Goal: Task Accomplishment & Management: Manage account settings

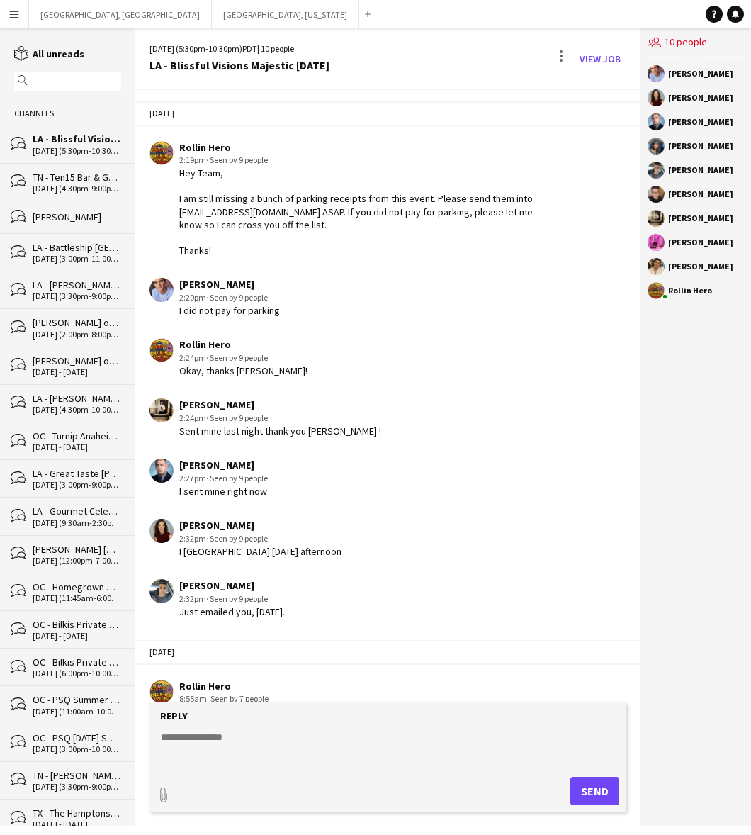
scroll to position [347, 0]
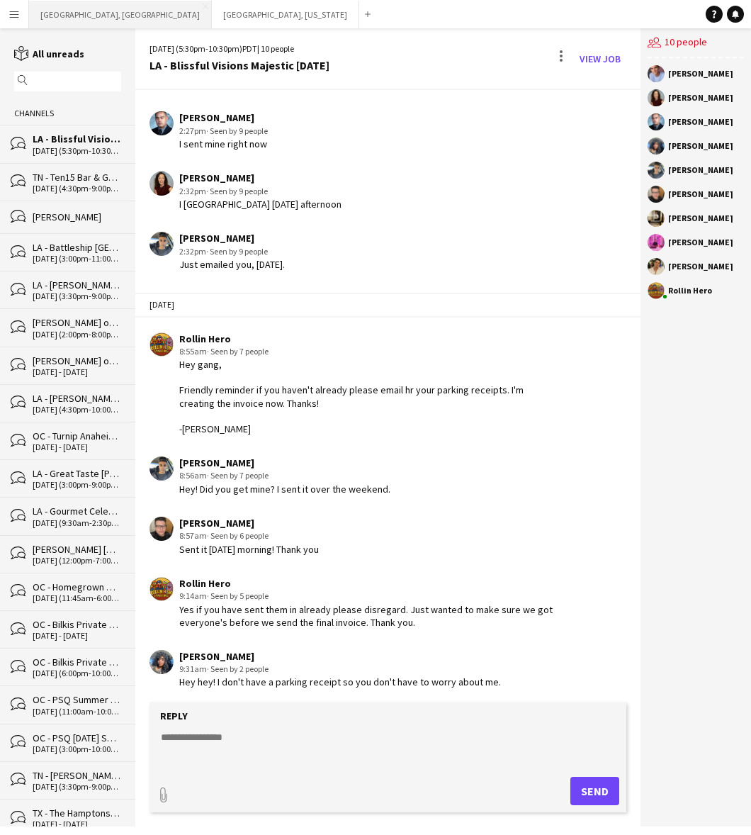
click at [53, 18] on button "Los Angeles, CA Close" at bounding box center [120, 15] width 183 height 28
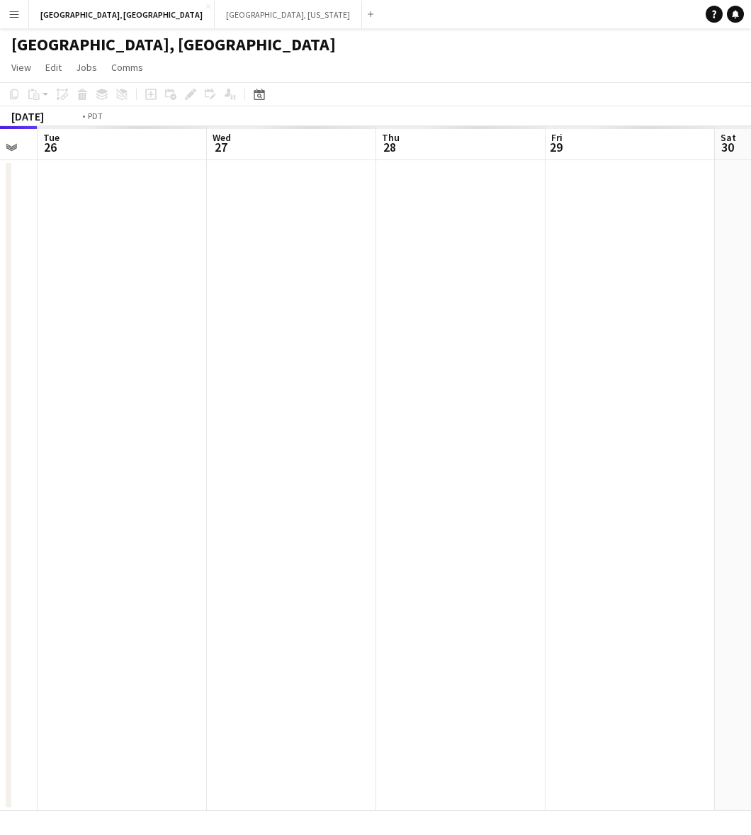
scroll to position [0, 649]
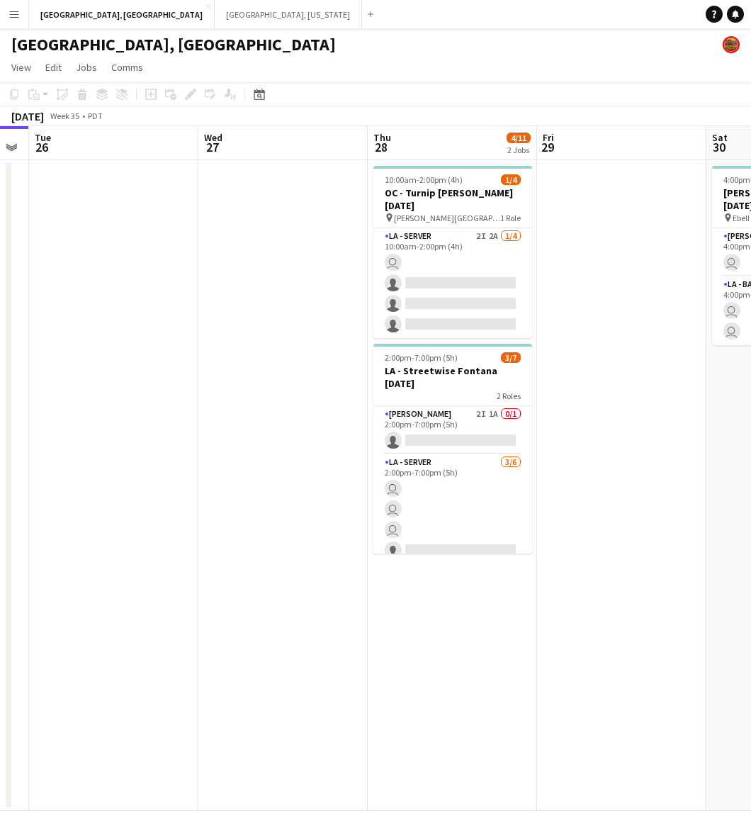
drag, startPoint x: 483, startPoint y: 397, endPoint x: 291, endPoint y: 448, distance: 198.1
click at [291, 448] on app-calendar-viewport "Fri 22 9/10 1 Job Sat 23 5/6 1 Job Sun 24 Mon 25 Tue 26 Wed 27 Thu 28 4/11 2 Jo…" at bounding box center [375, 468] width 751 height 685
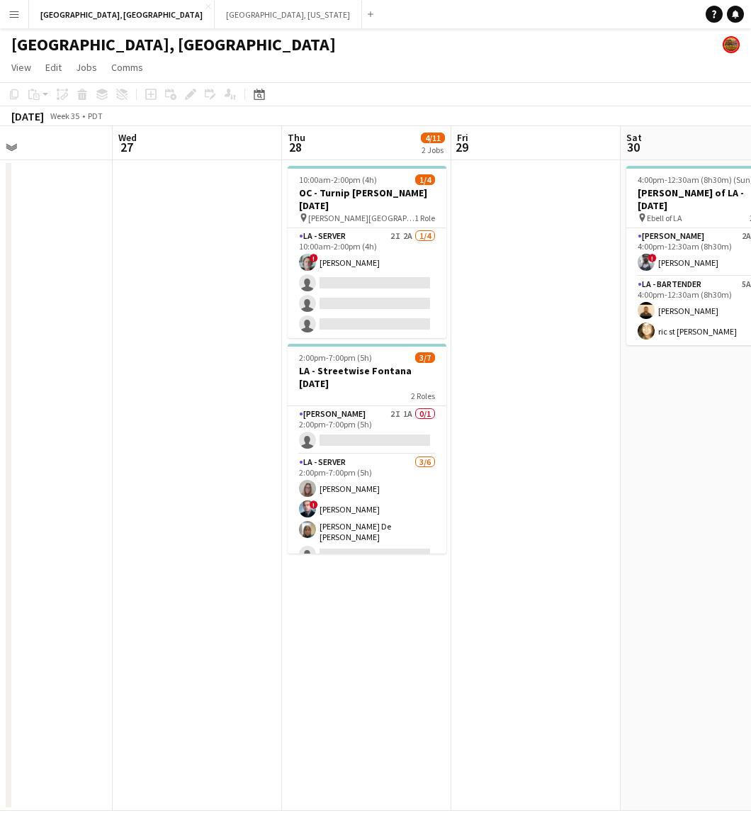
scroll to position [0, 452]
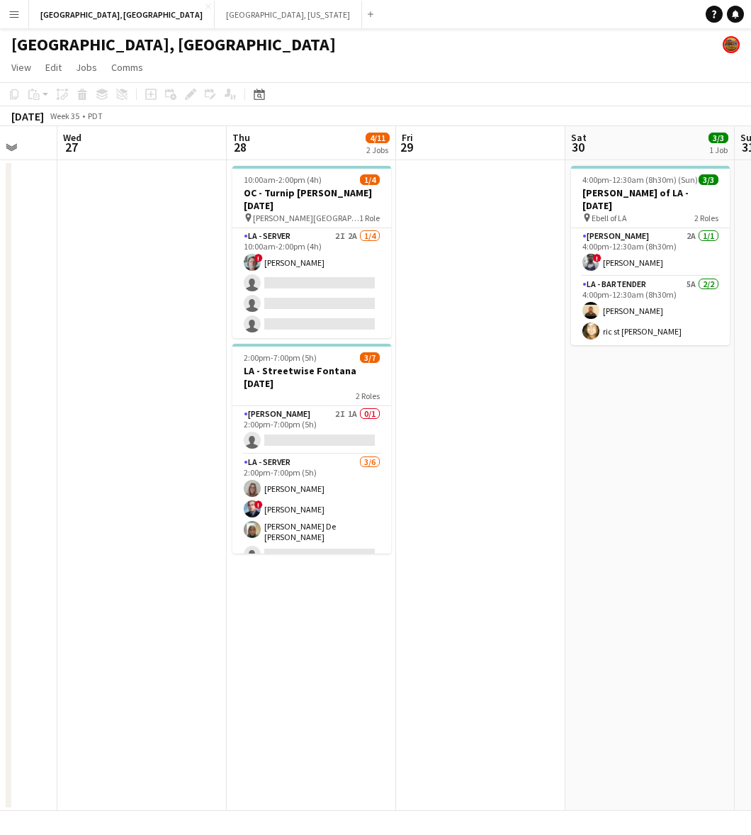
drag, startPoint x: 639, startPoint y: 330, endPoint x: 496, endPoint y: 367, distance: 147.9
click at [498, 367] on app-calendar-viewport "Sun 24 Mon 25 Tue 26 Wed 27 Thu 28 4/11 2 Jobs Fri 29 Sat 30 3/3 1 Job Sun 31 M…" at bounding box center [375, 468] width 751 height 685
click at [352, 424] on app-card-role "LA - Cook 2I 1A 0/1 2:00pm-7:00pm (5h) single-neutral-actions" at bounding box center [311, 430] width 159 height 48
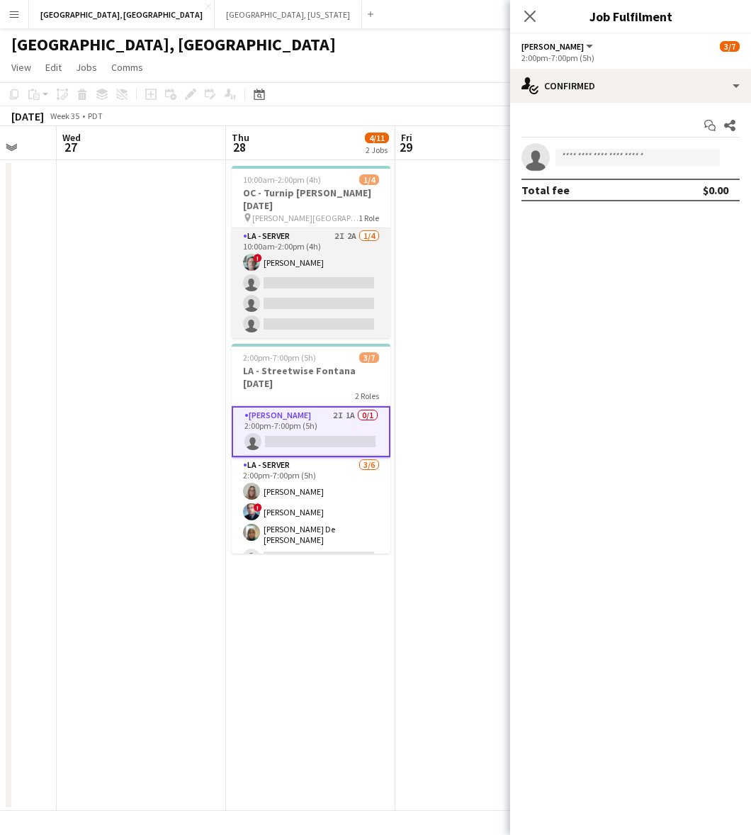
click at [315, 242] on app-card-role "LA - Server 2I 2A 1/4 10:00am-2:00pm (4h) ! George Gonzalez single-neutral-acti…" at bounding box center [311, 283] width 159 height 110
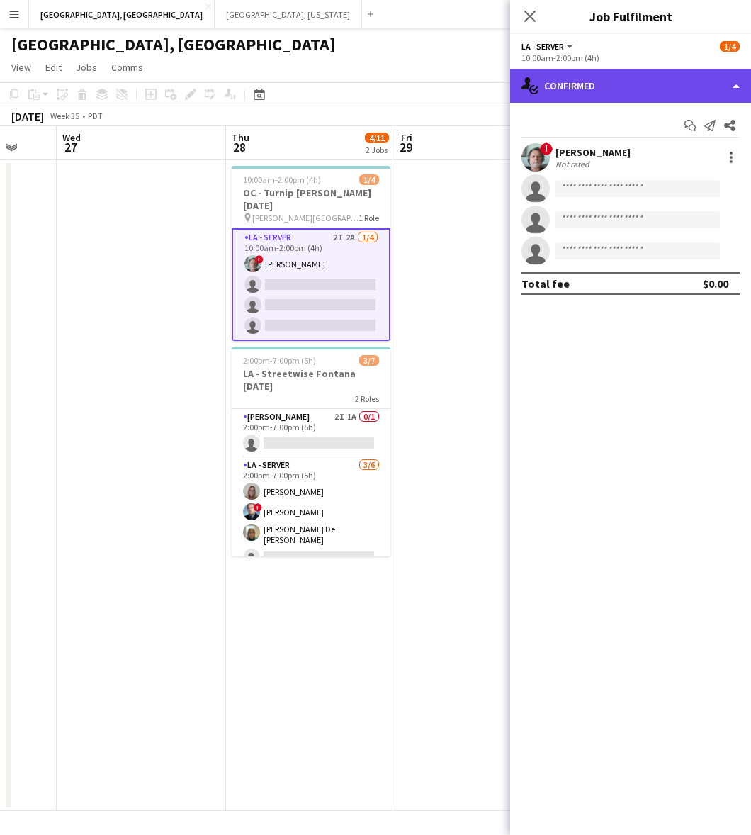
click at [641, 73] on div "single-neutral-actions-check-2 Confirmed" at bounding box center [630, 86] width 241 height 34
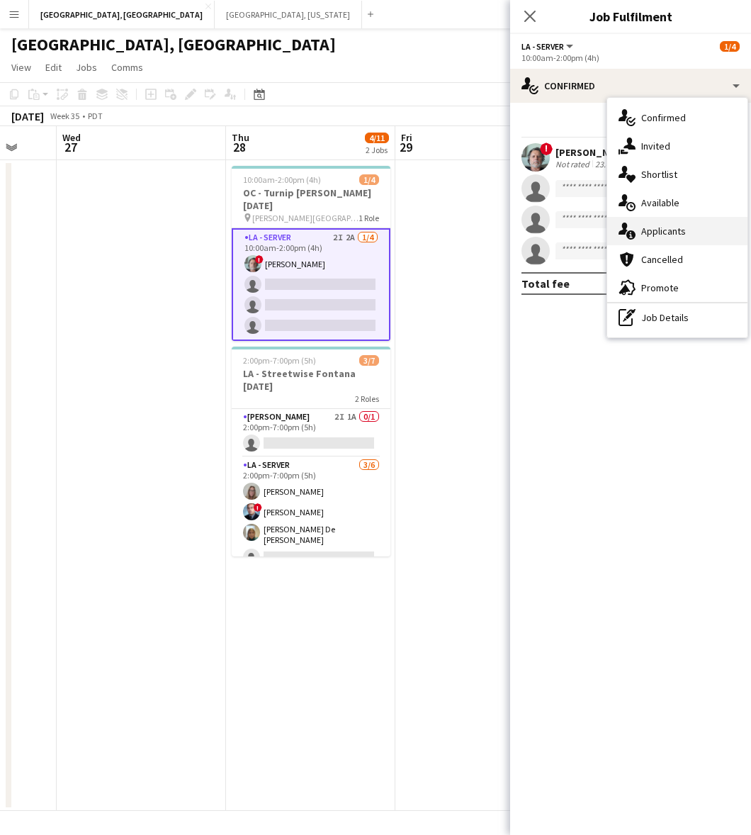
click at [663, 227] on div "single-neutral-actions-information Applicants" at bounding box center [677, 231] width 140 height 28
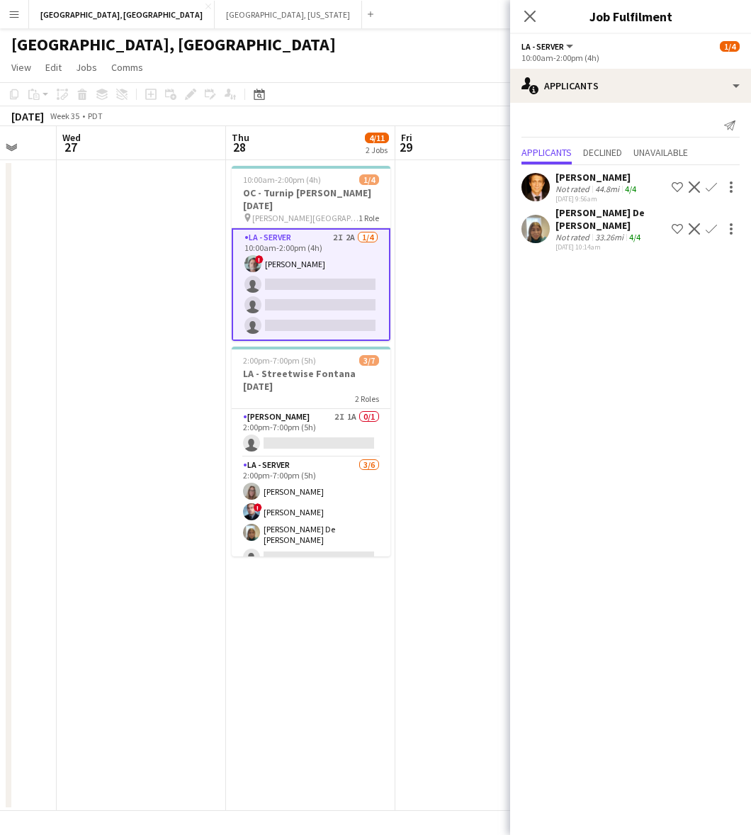
click at [354, 59] on app-page-menu "View Day view expanded Day view collapsed Month view Date picker Jump to today …" at bounding box center [375, 68] width 751 height 27
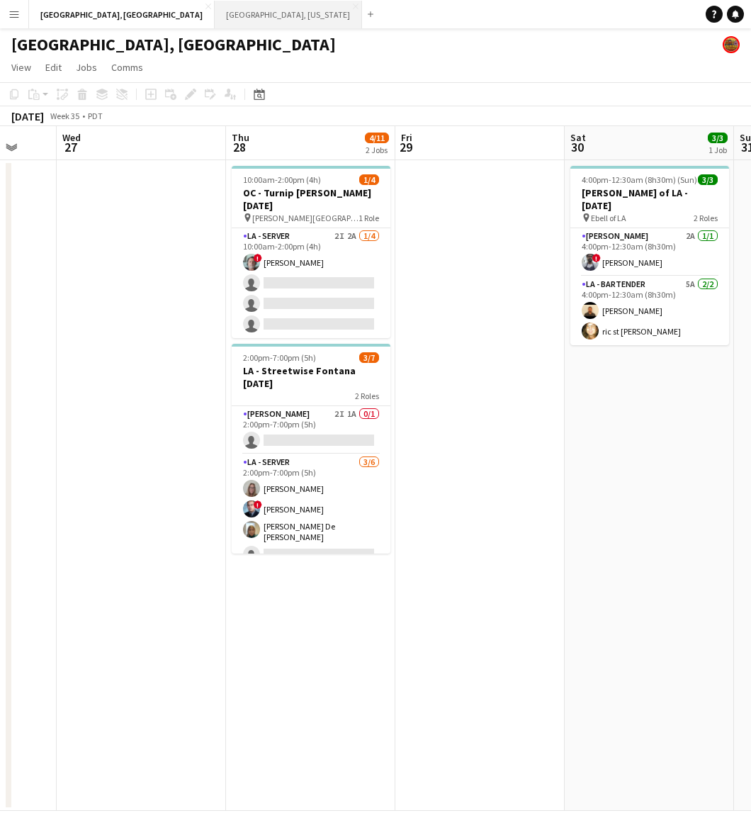
click at [215, 12] on button "Nashville, Tennessee Close" at bounding box center [288, 15] width 147 height 28
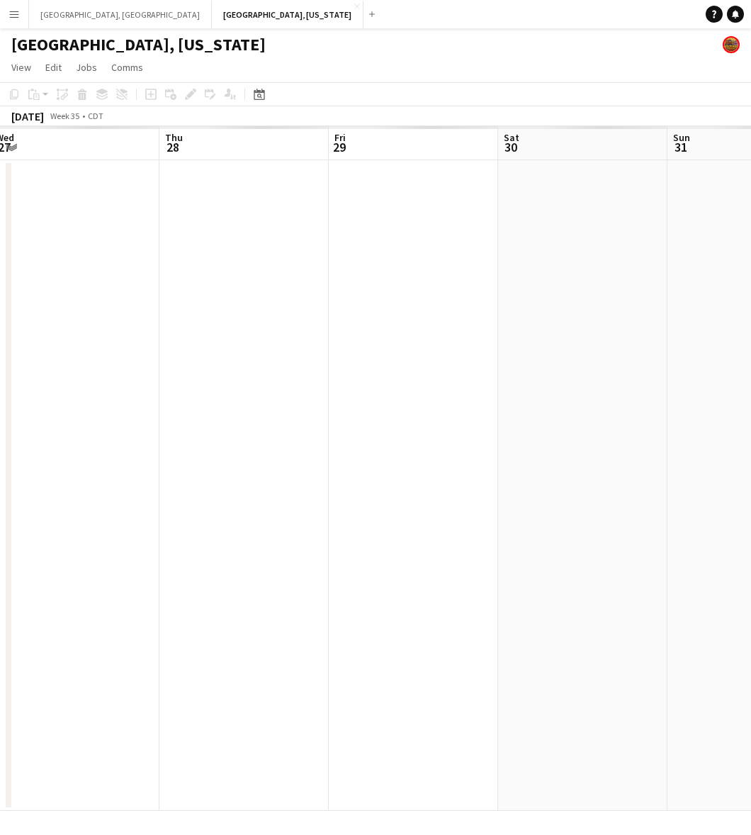
drag, startPoint x: 498, startPoint y: 392, endPoint x: 38, endPoint y: 481, distance: 468.5
click at [38, 481] on app-calendar-viewport "Sun 24 Mon 25 Tue 26 Wed 27 Thu 28 Fri 29 Sat 30 Sun 31 Mon 1 Tue 2" at bounding box center [375, 468] width 751 height 685
drag, startPoint x: 346, startPoint y: 398, endPoint x: 170, endPoint y: 419, distance: 177.0
click at [146, 429] on app-calendar-viewport "Sun 24 Mon 25 Tue 26 Wed 27 Thu 28 Fri 29 Sat 30 Sun 31 Mon 1 Tue 2" at bounding box center [375, 468] width 751 height 685
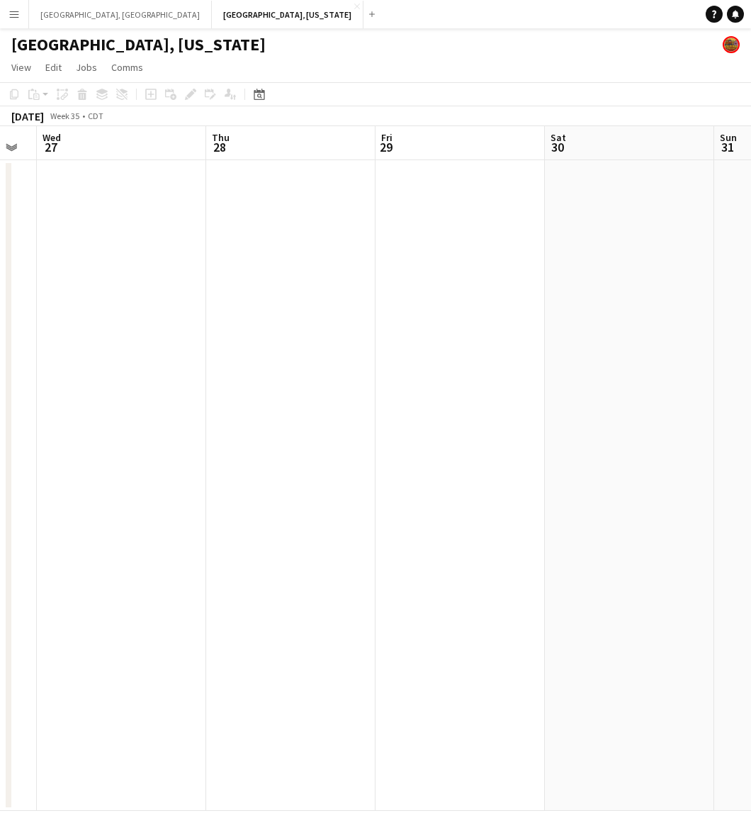
drag, startPoint x: 364, startPoint y: 391, endPoint x: 752, endPoint y: 330, distance: 393.3
click at [751, 330] on html "Menu Boards Boards Boards All jobs Status Workforce Workforce My Workforce Recr…" at bounding box center [375, 417] width 751 height 835
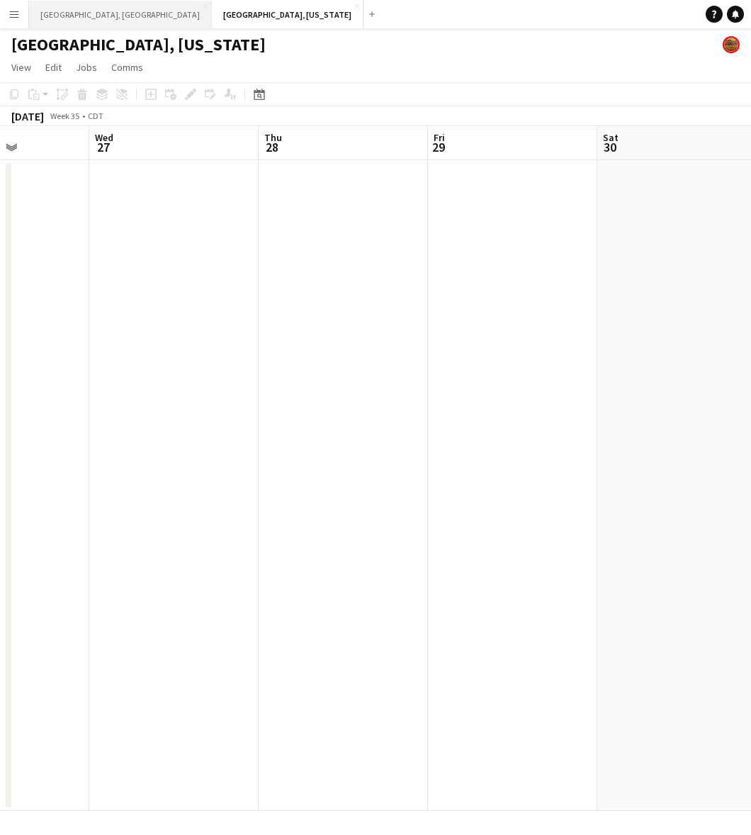
click at [54, 21] on button "Los Angeles, CA Close" at bounding box center [120, 15] width 183 height 28
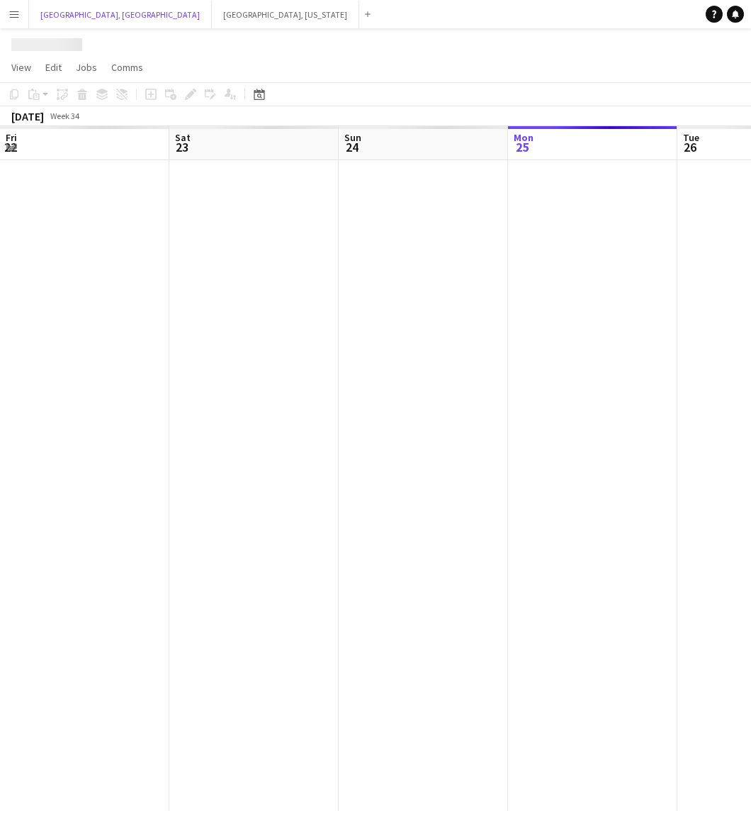
scroll to position [0, 338]
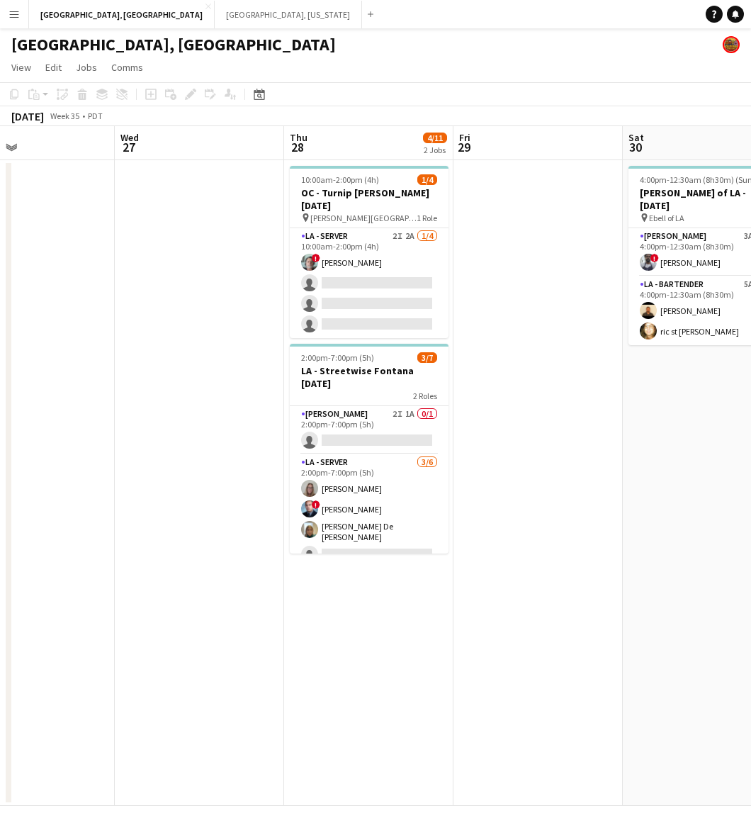
scroll to position [0, 395]
drag, startPoint x: 585, startPoint y: 429, endPoint x: 189, endPoint y: 537, distance: 410.1
click at [189, 537] on app-calendar-viewport "Sun 24 Mon 25 Tue 26 Wed 27 Thu 28 4/11 2 Jobs Fri 29 Sat 30 3/3 1 Job Sun 31 M…" at bounding box center [375, 466] width 751 height 680
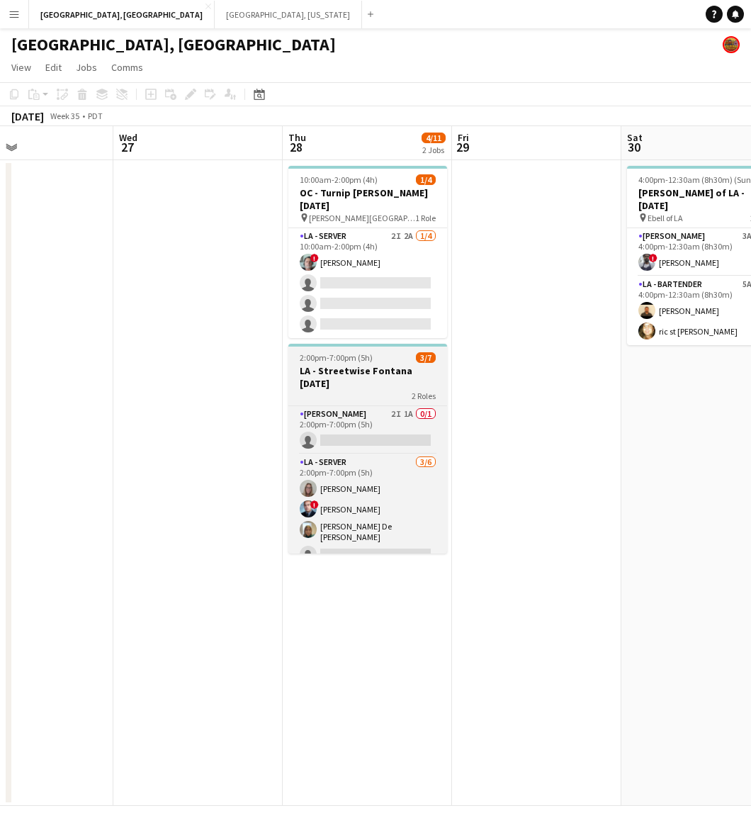
click at [357, 365] on h3 "LA - Streetwise Fontana 8.28.25" at bounding box center [367, 377] width 159 height 26
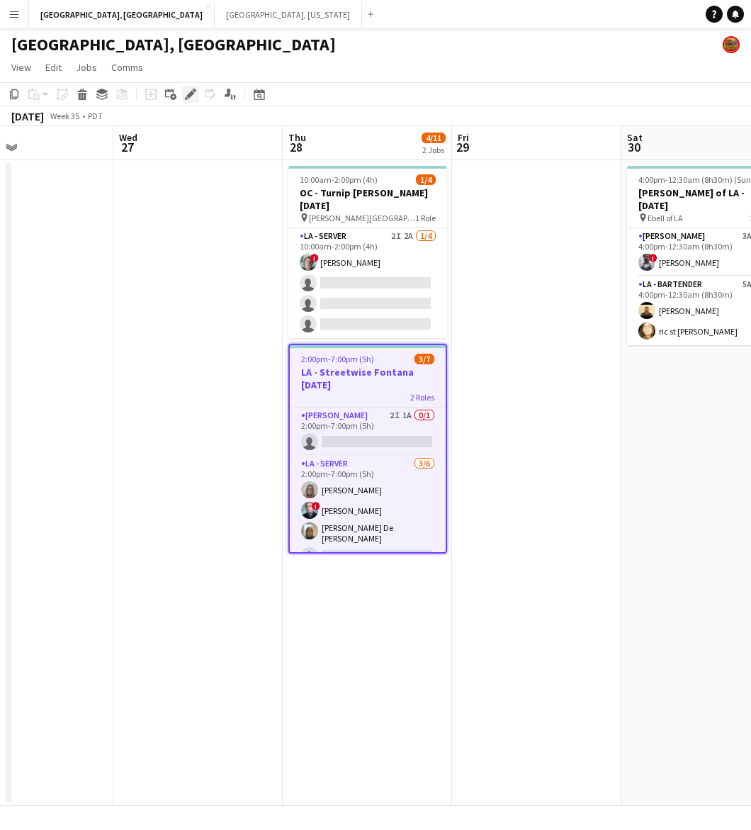
click at [186, 89] on icon "Edit" at bounding box center [190, 94] width 11 height 11
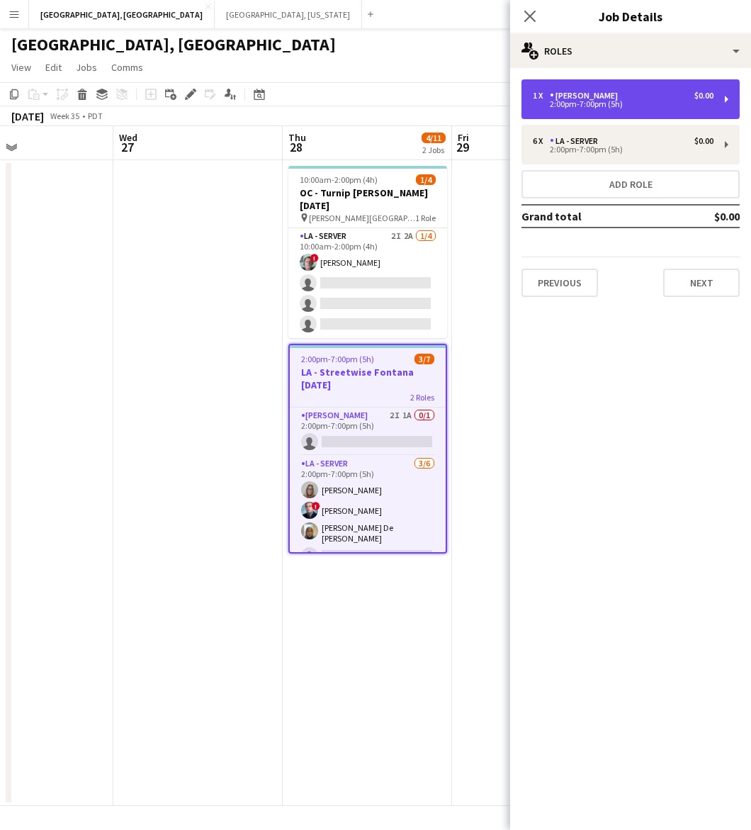
click at [597, 112] on div "1 x LA - Cook $0.00 2:00pm-7:00pm (5h)" at bounding box center [631, 99] width 218 height 40
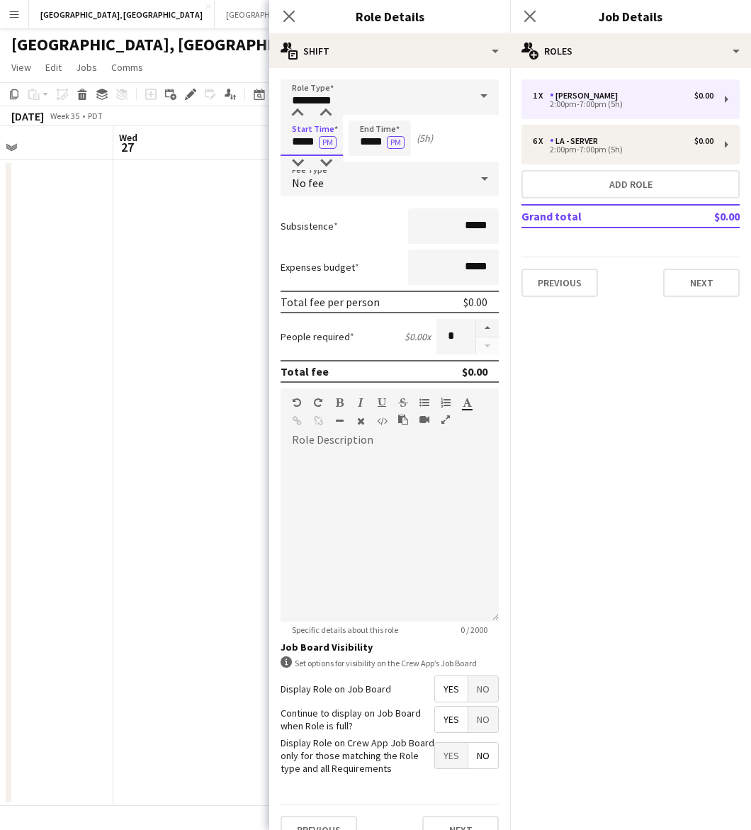
drag, startPoint x: 287, startPoint y: 138, endPoint x: 351, endPoint y: 147, distance: 64.4
click at [351, 147] on div "Start Time ***** PM End Time ***** PM (5h)" at bounding box center [390, 138] width 218 height 35
type input "*****"
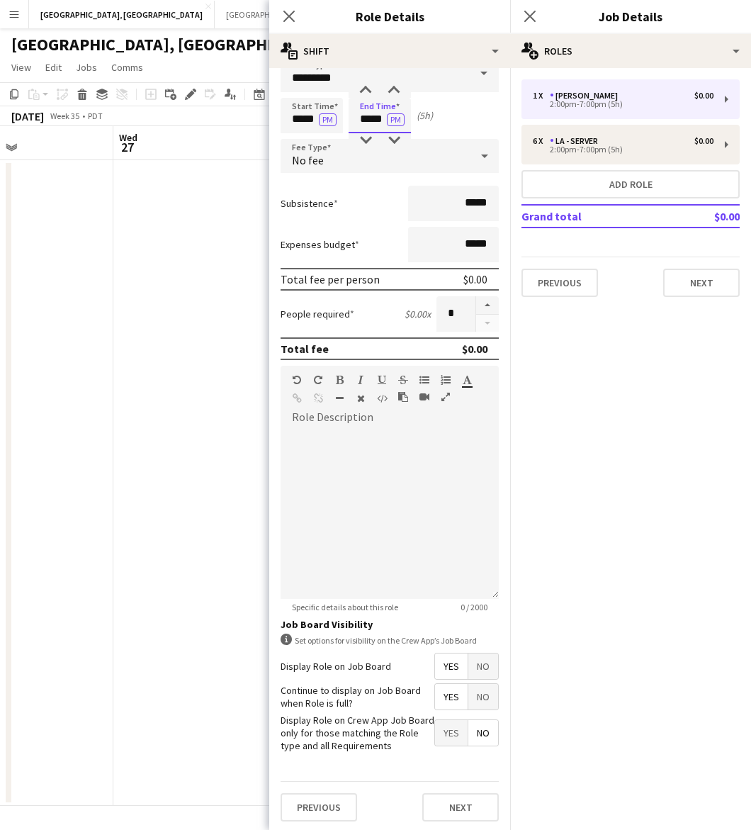
scroll to position [35, 0]
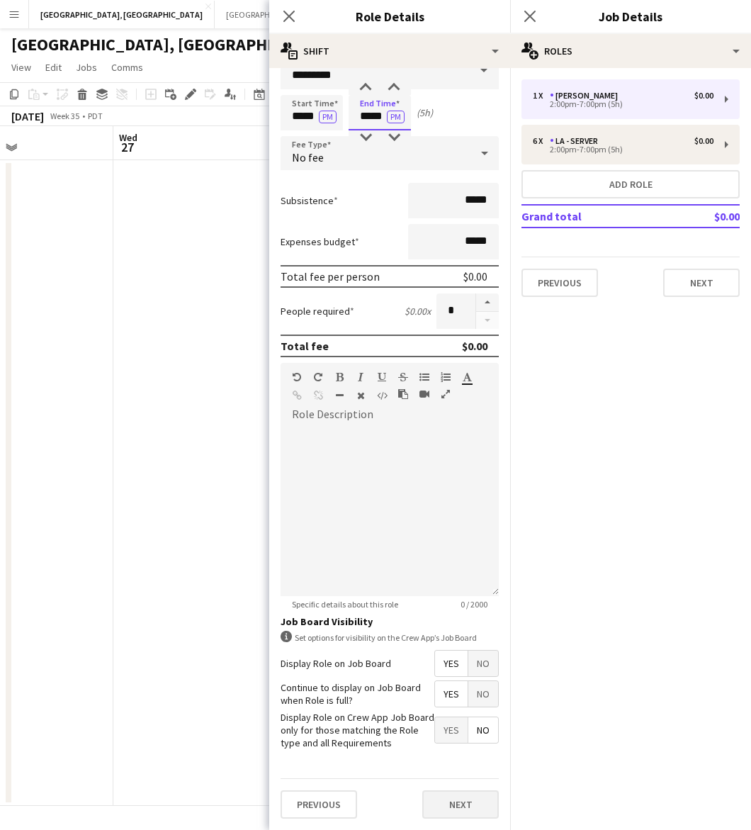
type input "*****"
click at [455, 803] on button "Next" at bounding box center [460, 804] width 77 height 28
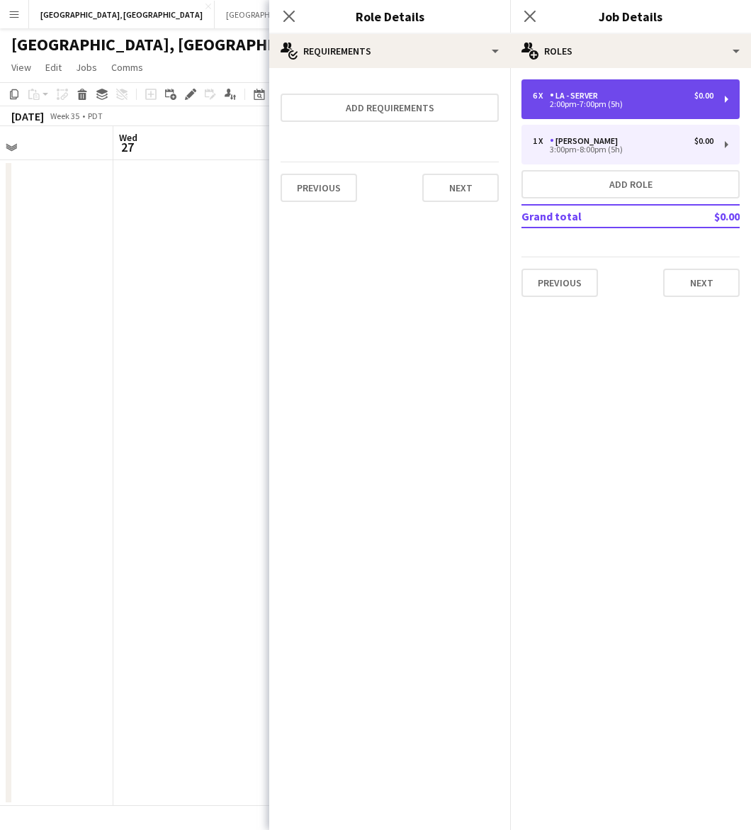
click at [595, 103] on div "2:00pm-7:00pm (5h)" at bounding box center [623, 104] width 181 height 7
type input "**********"
type input "*****"
type input "*"
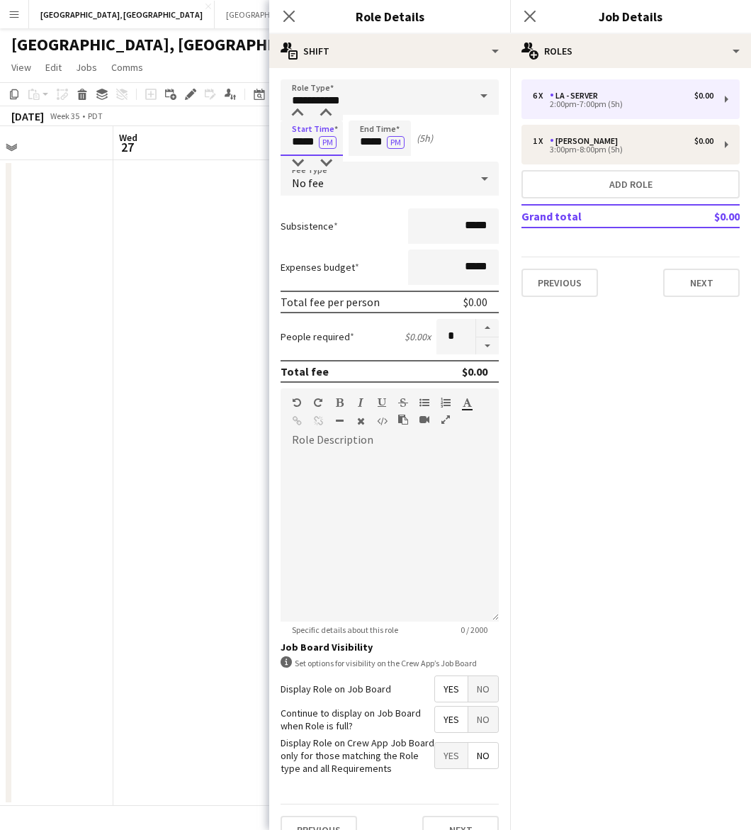
drag, startPoint x: 289, startPoint y: 136, endPoint x: 357, endPoint y: 142, distance: 67.6
click at [357, 140] on div "Start Time ***** PM End Time ***** PM (5h)" at bounding box center [390, 138] width 218 height 35
type input "*****"
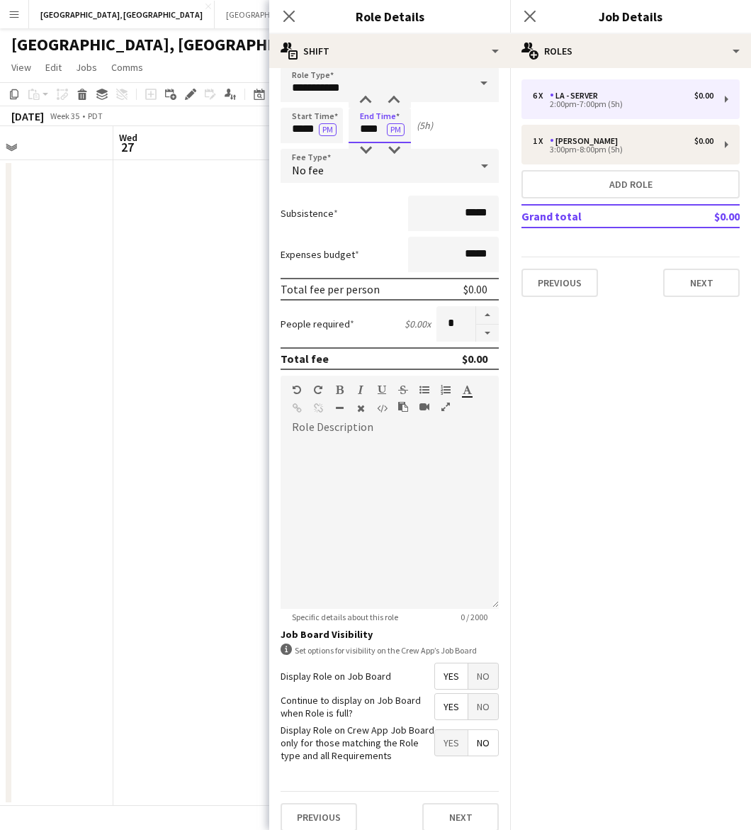
scroll to position [35, 0]
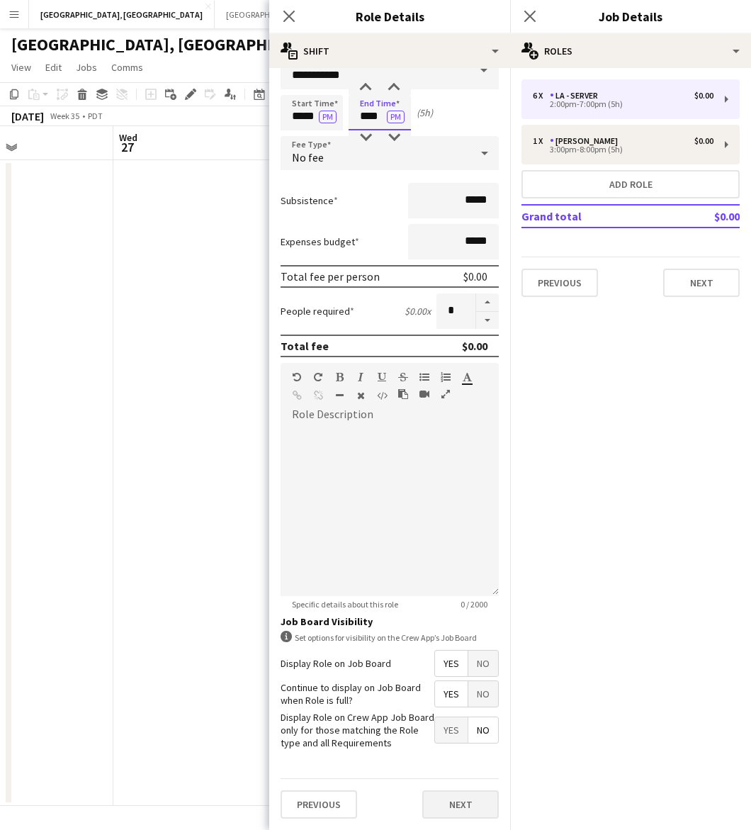
type input "****"
click at [451, 803] on button "Next" at bounding box center [460, 804] width 77 height 28
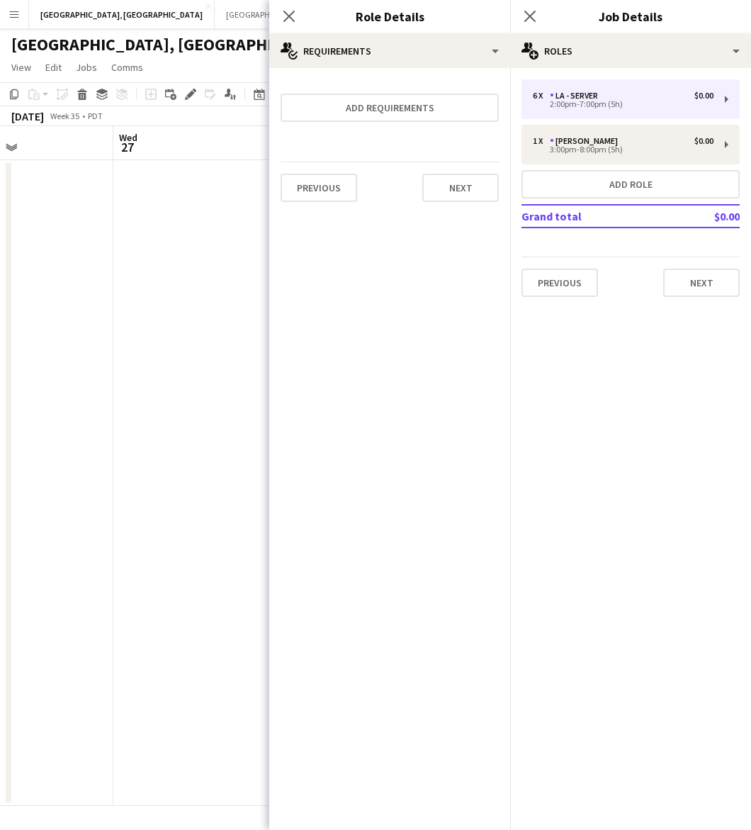
scroll to position [0, 0]
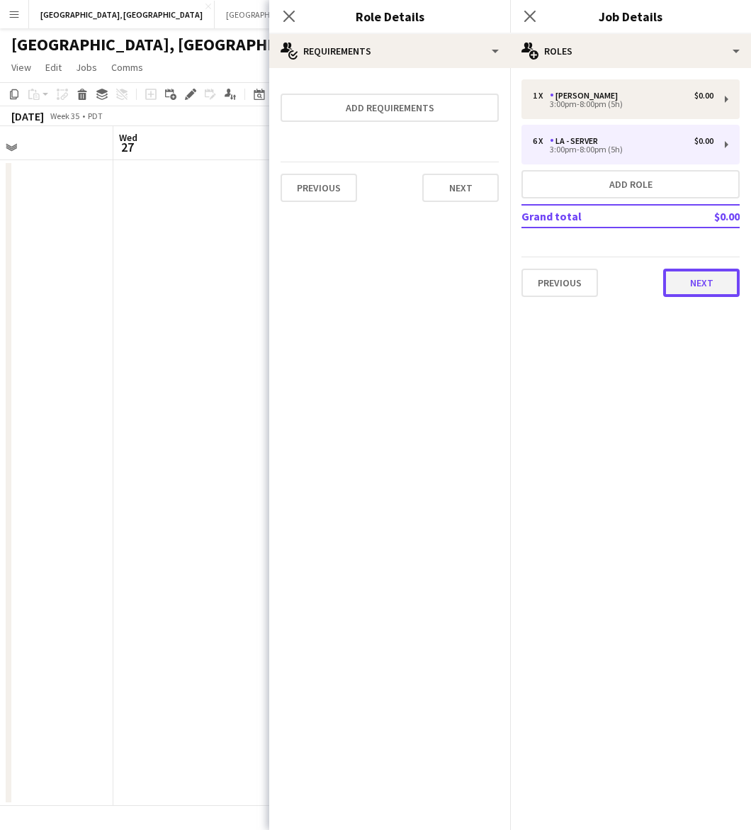
click at [684, 273] on button "Next" at bounding box center [701, 283] width 77 height 28
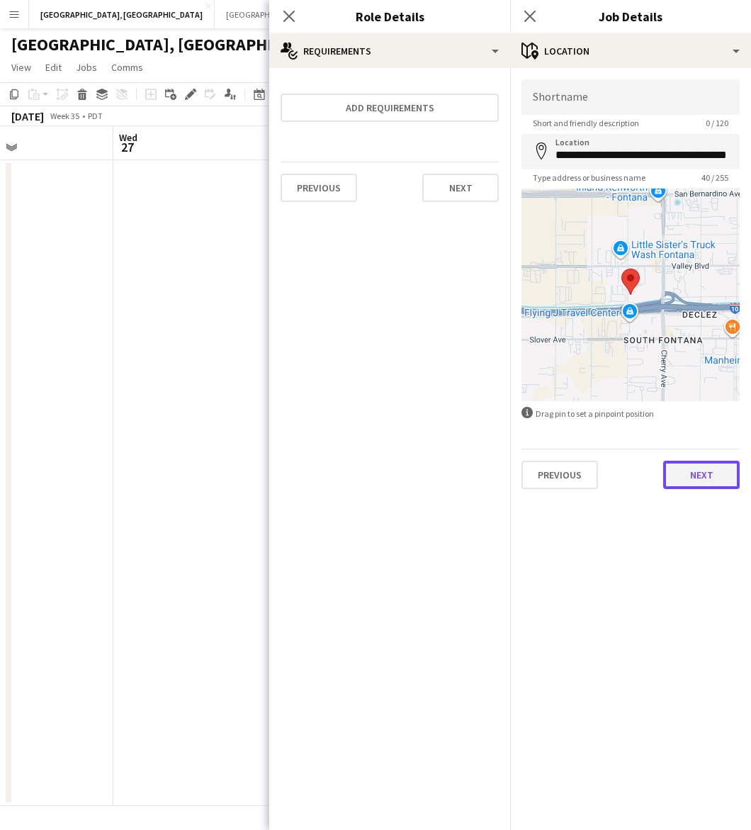
click at [707, 475] on button "Next" at bounding box center [701, 475] width 77 height 28
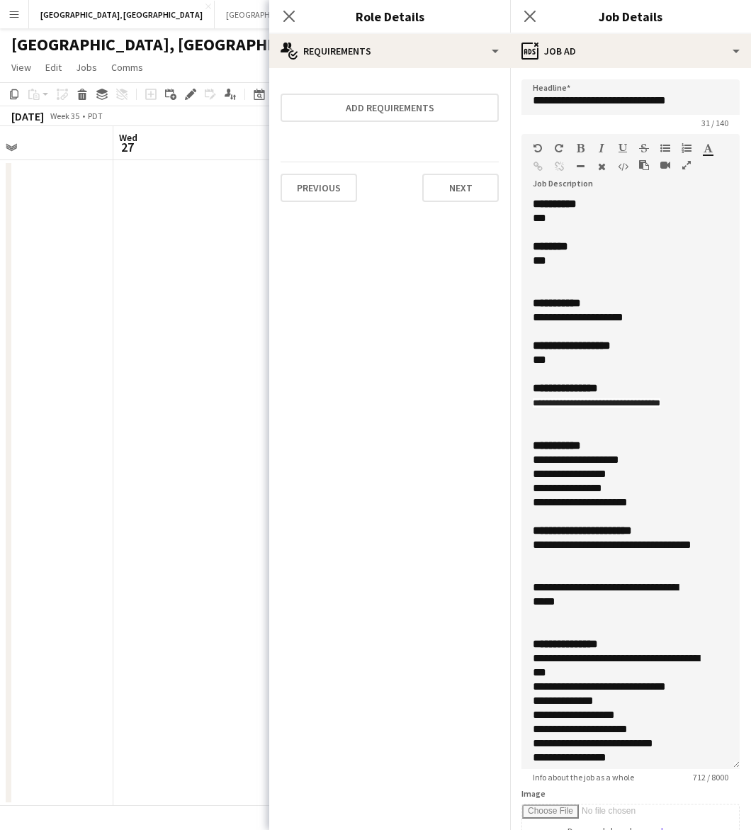
drag, startPoint x: 729, startPoint y: 270, endPoint x: 696, endPoint y: 879, distance: 609.8
click at [696, 829] on html "Menu Boards Boards Boards All jobs Status Workforce Workforce My Workforce Recr…" at bounding box center [375, 415] width 751 height 830
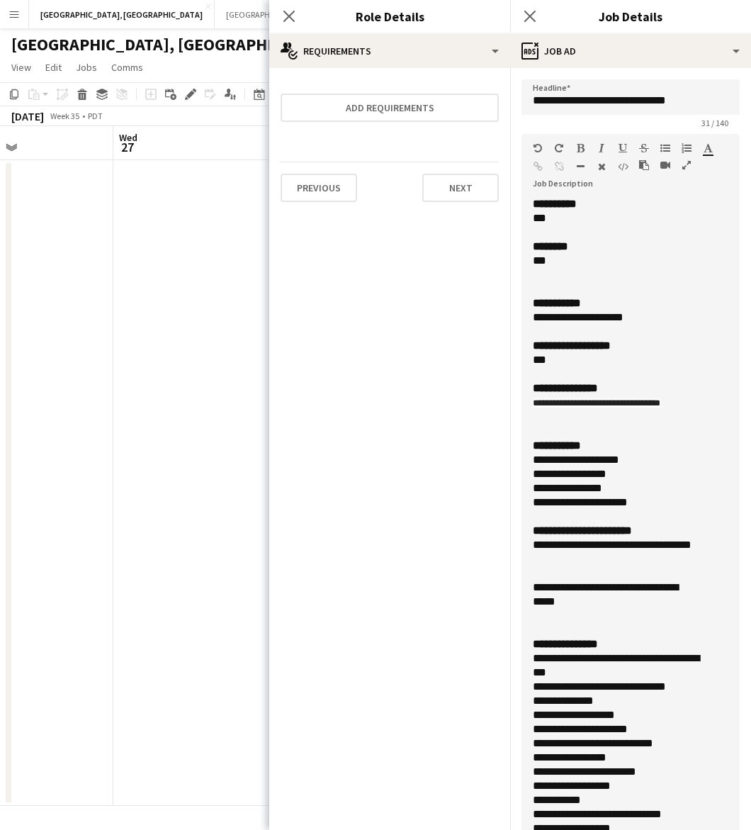
click at [649, 511] on div at bounding box center [631, 517] width 196 height 14
click at [588, 544] on div "**********" at bounding box center [617, 552] width 169 height 28
click at [632, 546] on div "**********" at bounding box center [617, 552] width 169 height 28
click at [598, 590] on div "**********" at bounding box center [617, 595] width 169 height 28
click at [646, 594] on div "**********" at bounding box center [617, 595] width 169 height 28
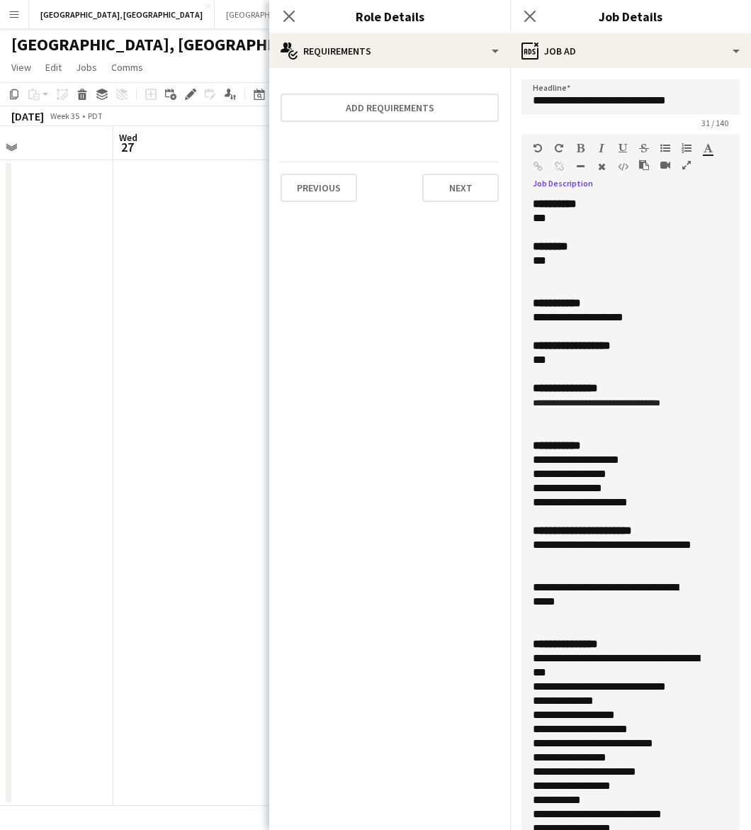
click at [638, 503] on div "**********" at bounding box center [617, 502] width 169 height 14
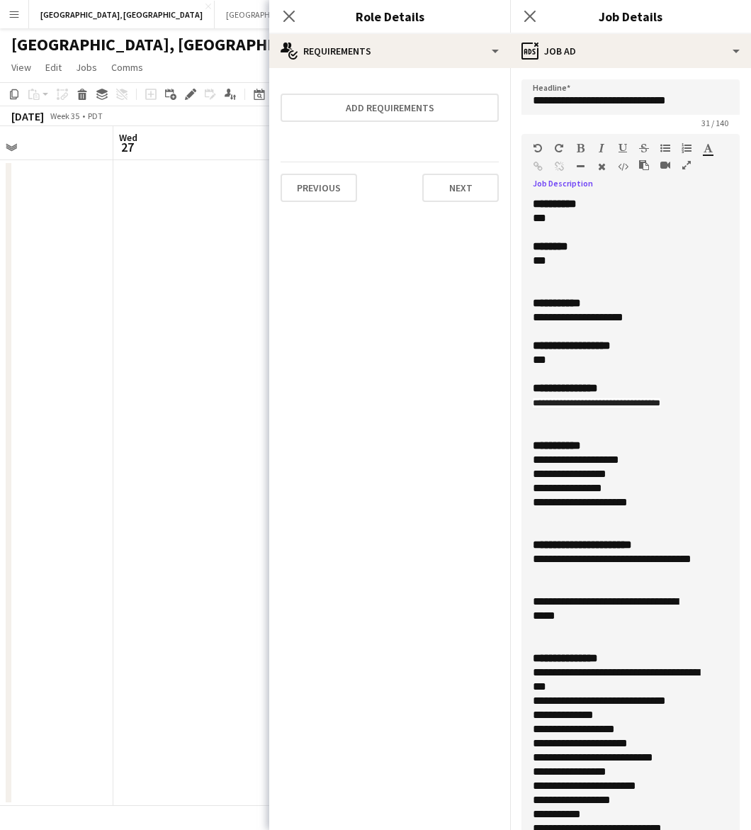
click at [643, 457] on div "**********" at bounding box center [617, 460] width 169 height 14
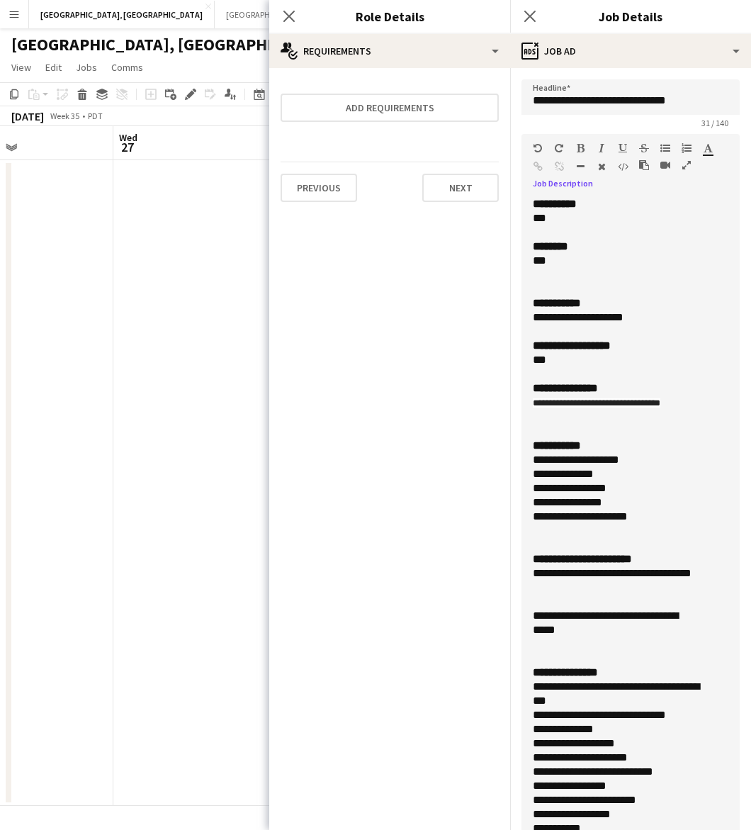
click at [671, 515] on div "**********" at bounding box center [617, 517] width 169 height 14
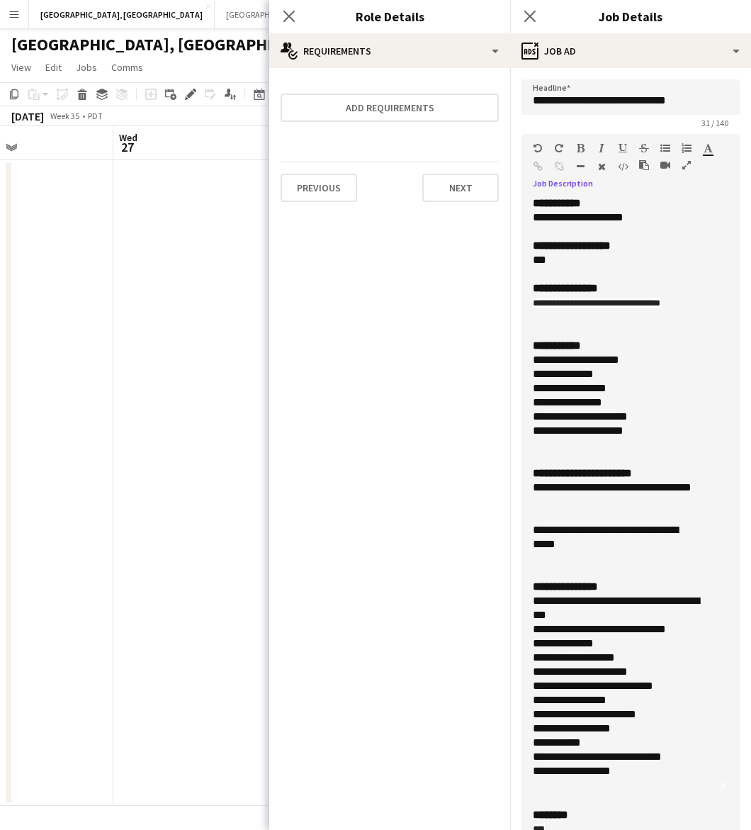
scroll to position [103, 0]
click at [604, 554] on div at bounding box center [624, 558] width 182 height 14
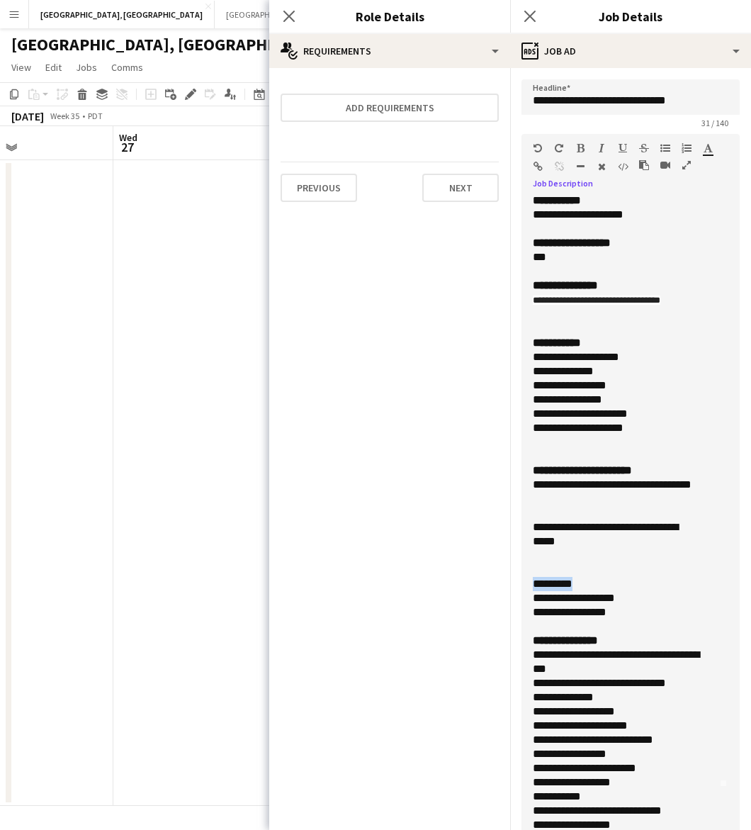
drag, startPoint x: 589, startPoint y: 583, endPoint x: 522, endPoint y: 583, distance: 66.6
click at [522, 583] on div "**********" at bounding box center [624, 543] width 205 height 693
click at [639, 615] on div "**********" at bounding box center [617, 612] width 169 height 14
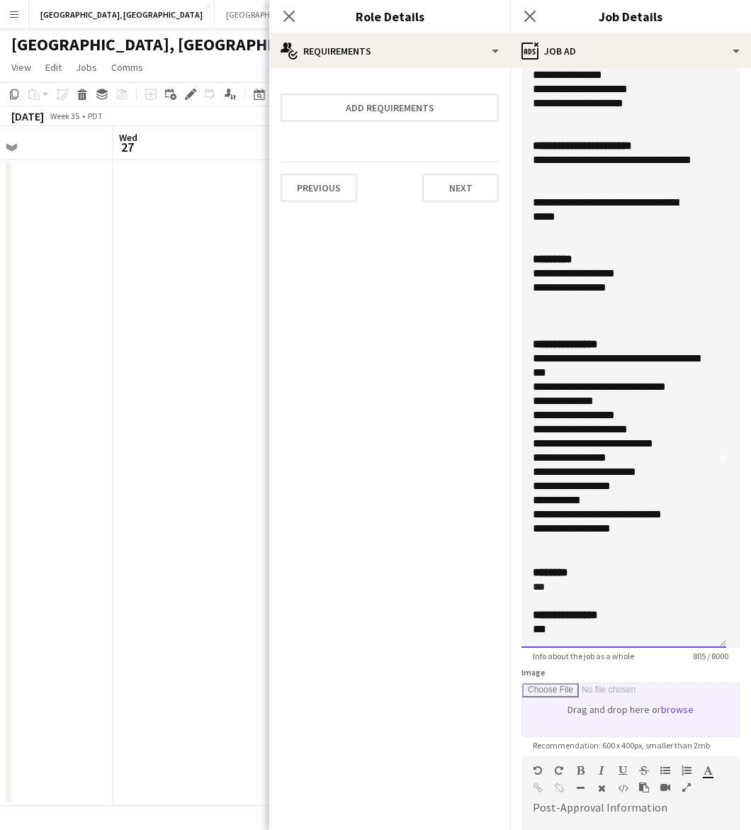
scroll to position [477, 0]
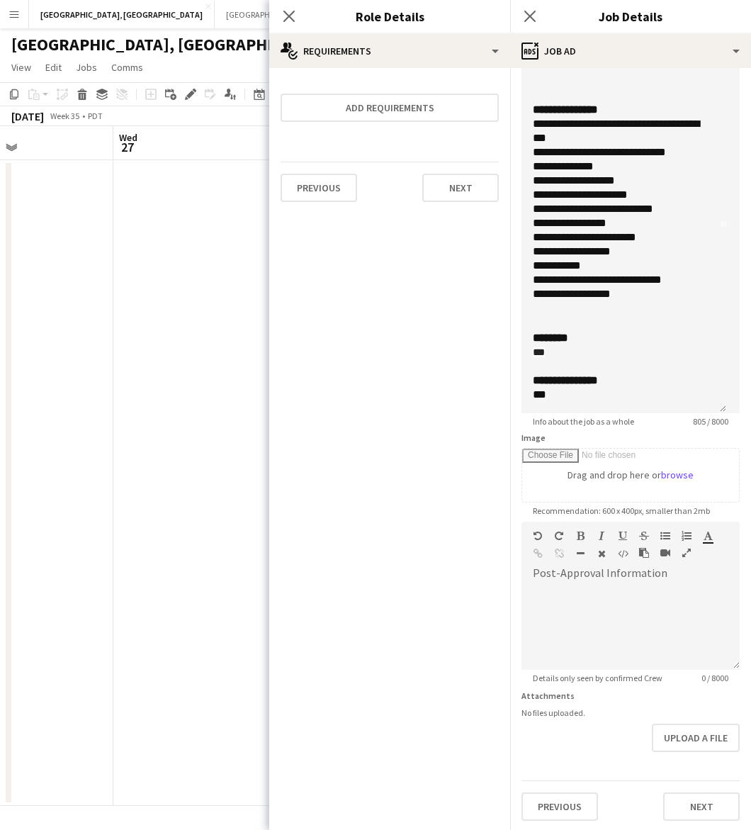
click at [243, 393] on app-date-cell at bounding box center [197, 483] width 169 height 646
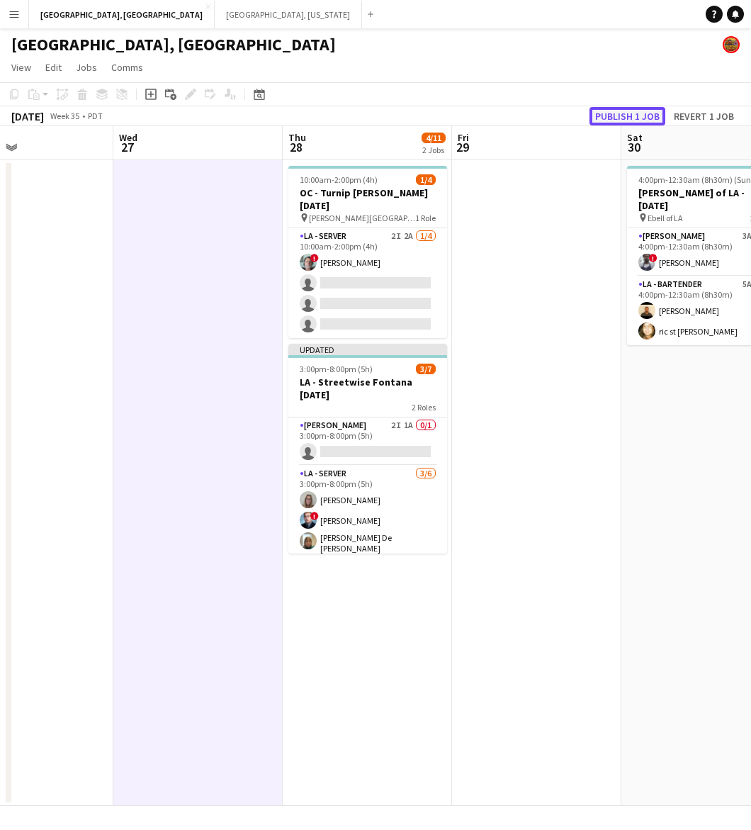
click at [613, 117] on button "Publish 1 job" at bounding box center [628, 116] width 76 height 18
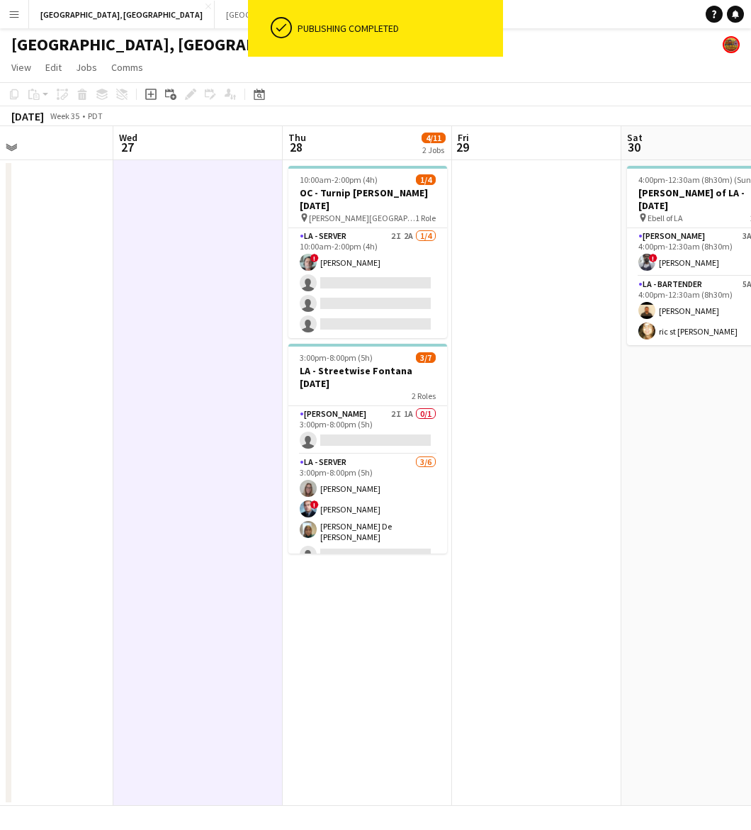
drag, startPoint x: 393, startPoint y: 459, endPoint x: 486, endPoint y: 413, distance: 103.3
click at [394, 459] on app-card-role "LA - Server 3/6 3:00pm-8:00pm (5h) randee martins ! Edwin Segovia Maria De Lour…" at bounding box center [367, 531] width 159 height 155
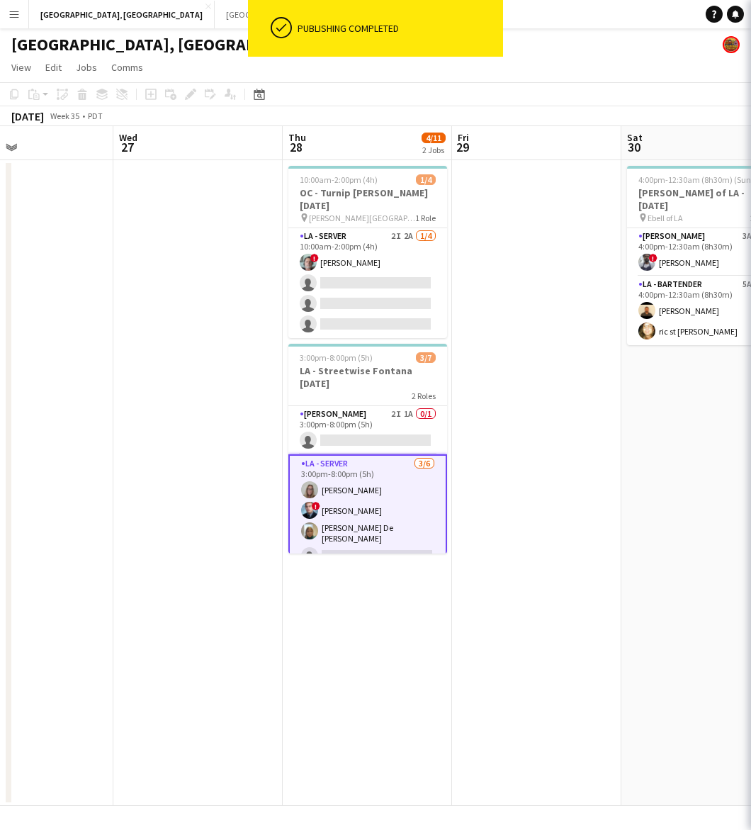
scroll to position [0, 394]
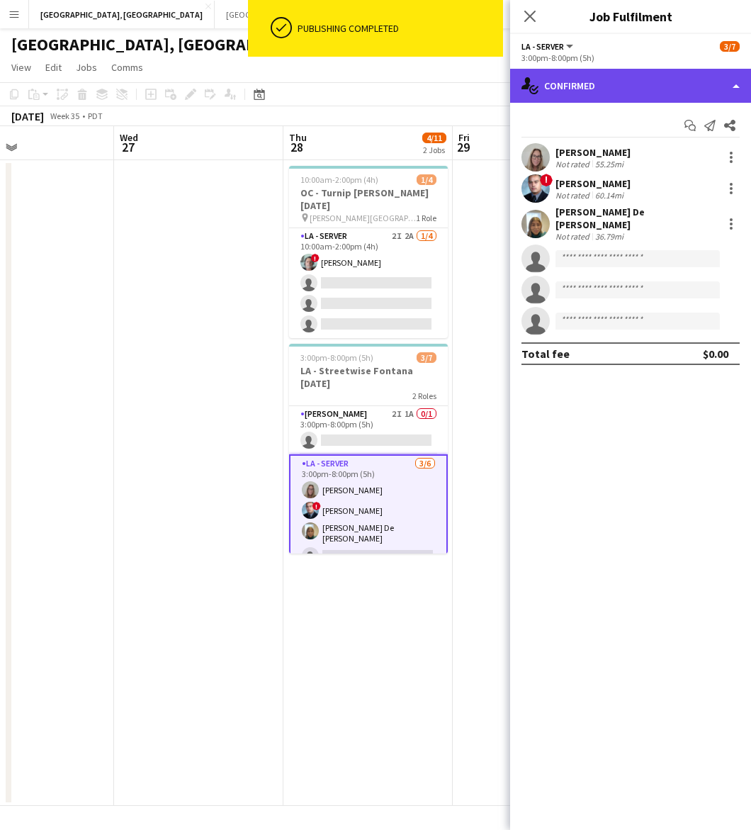
click at [613, 84] on div "single-neutral-actions-check-2 Confirmed" at bounding box center [630, 86] width 241 height 34
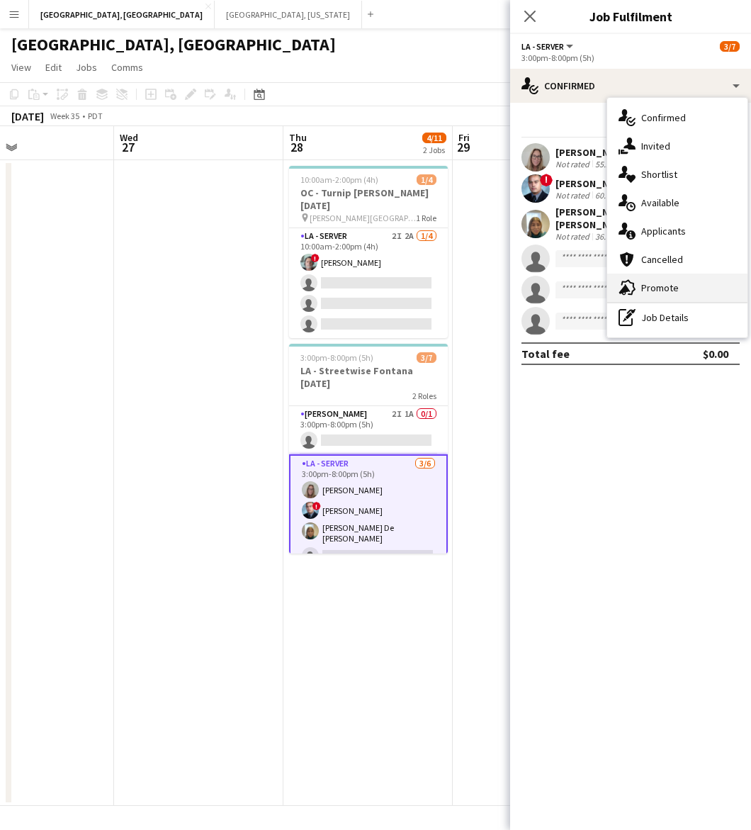
click at [668, 280] on div "advertising-megaphone Promote" at bounding box center [677, 288] width 140 height 28
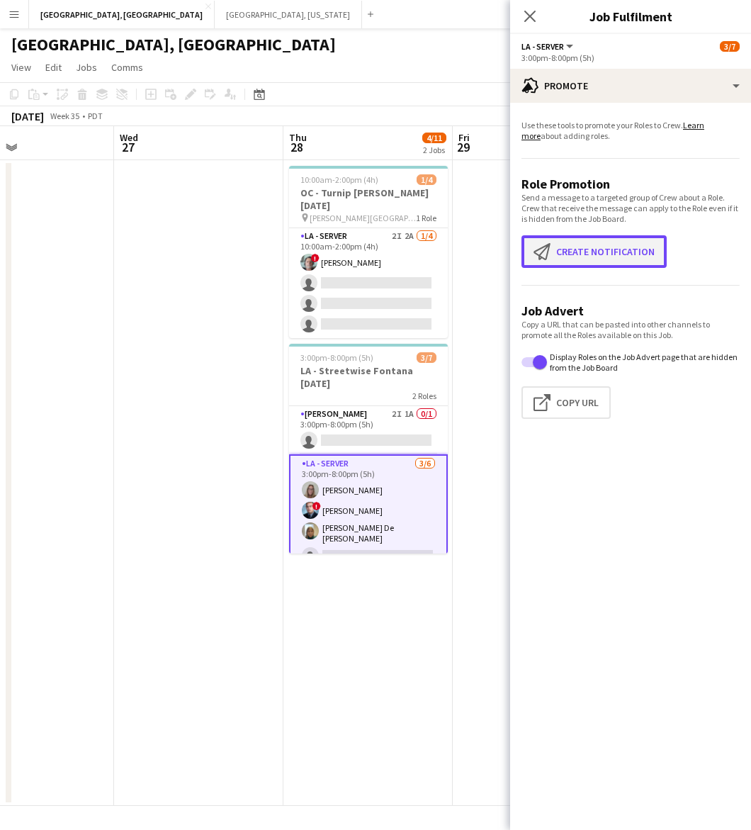
click at [560, 254] on button "Create notification Create notification" at bounding box center [594, 251] width 145 height 33
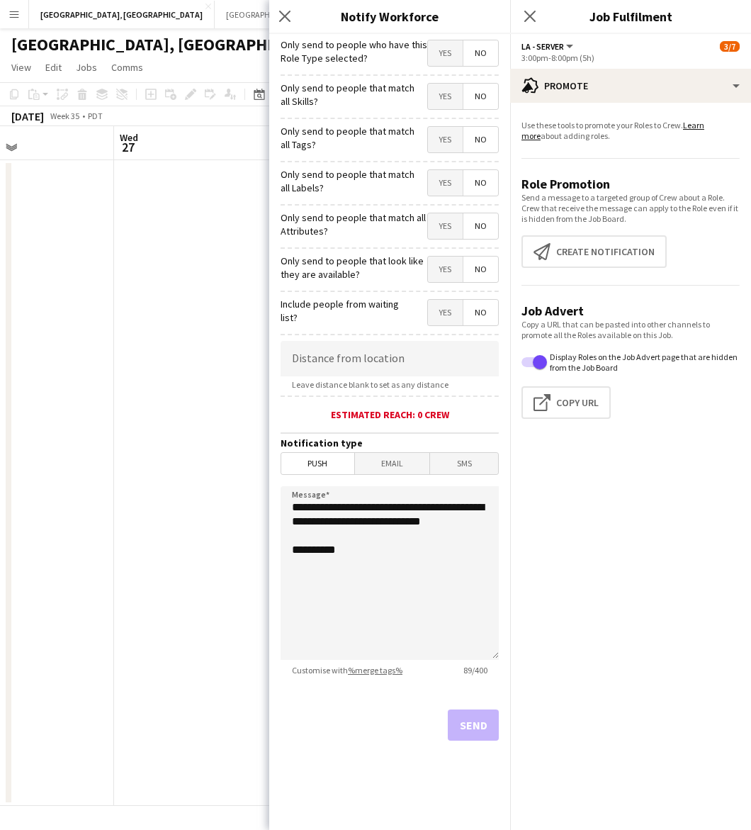
click at [451, 58] on span "Yes" at bounding box center [445, 53] width 35 height 26
click at [488, 716] on button "Send" at bounding box center [473, 725] width 51 height 31
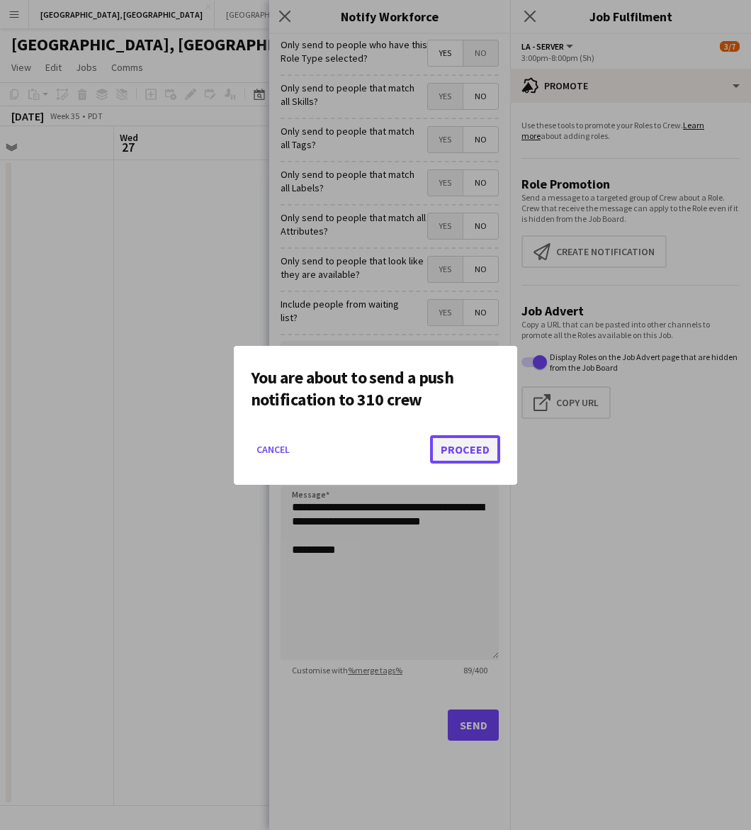
click at [454, 435] on button "Proceed" at bounding box center [465, 449] width 70 height 28
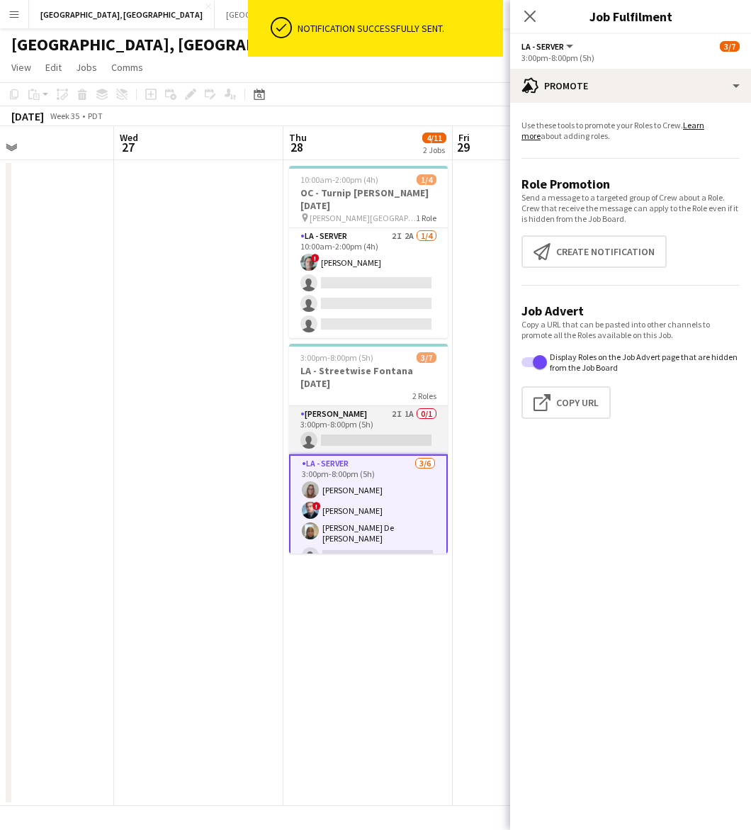
click at [374, 415] on app-card-role "LA - Cook 2I 1A 0/1 3:00pm-8:00pm (5h) single-neutral-actions" at bounding box center [368, 430] width 159 height 48
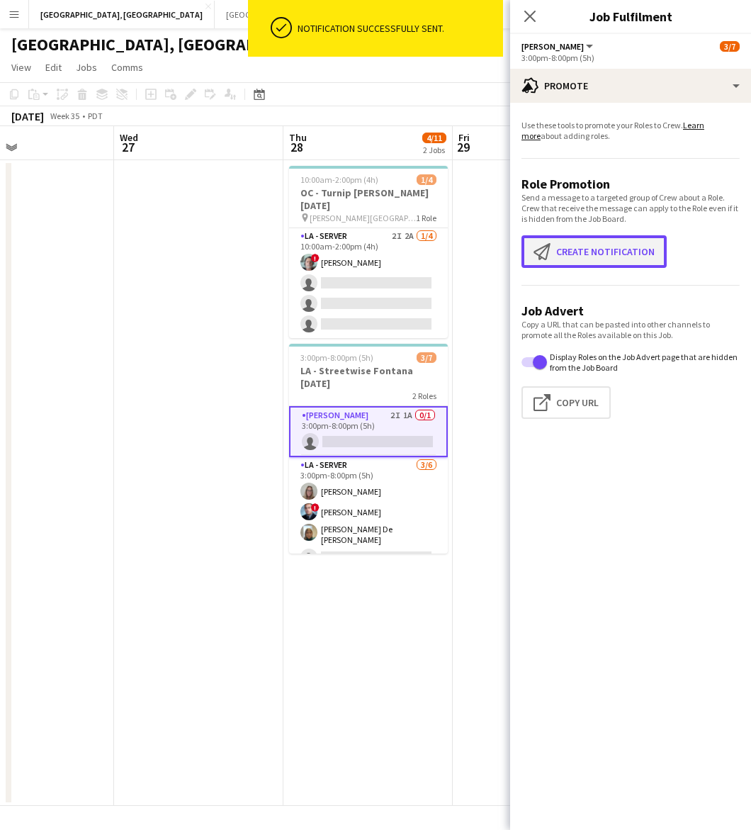
click at [557, 262] on button "Create notification Create notification" at bounding box center [594, 251] width 145 height 33
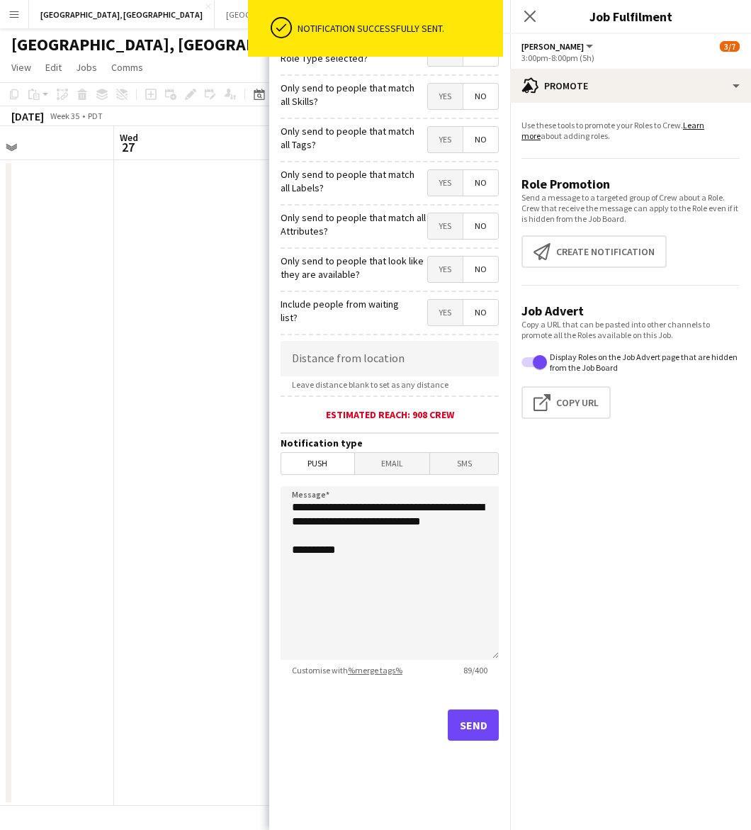
click at [454, 62] on div "ok-circled Notification successfully sent." at bounding box center [375, 32] width 255 height 64
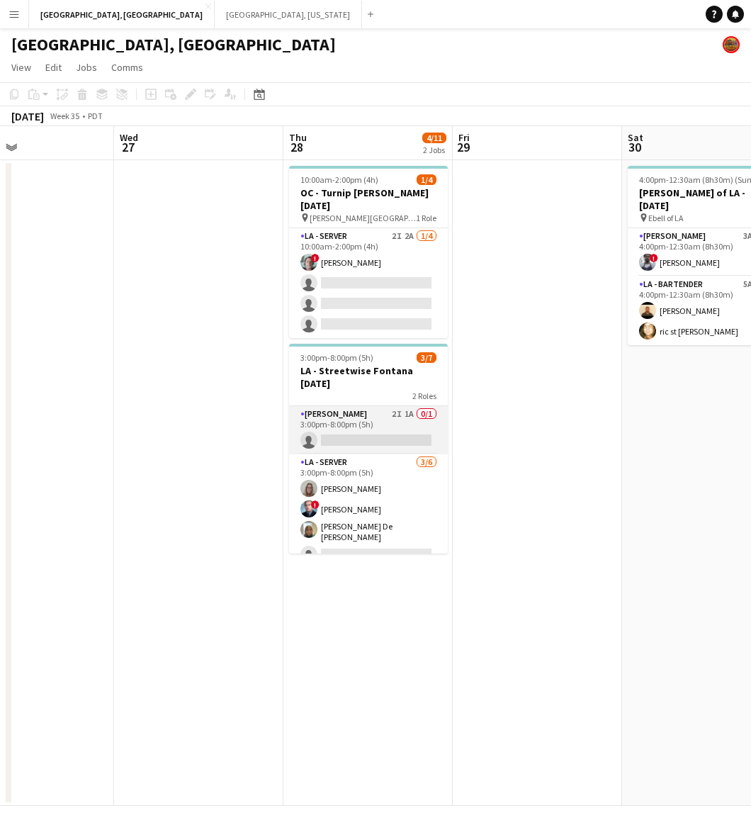
click at [400, 406] on app-card-role "LA - Cook 2I 1A 0/1 3:00pm-8:00pm (5h) single-neutral-actions" at bounding box center [368, 430] width 159 height 48
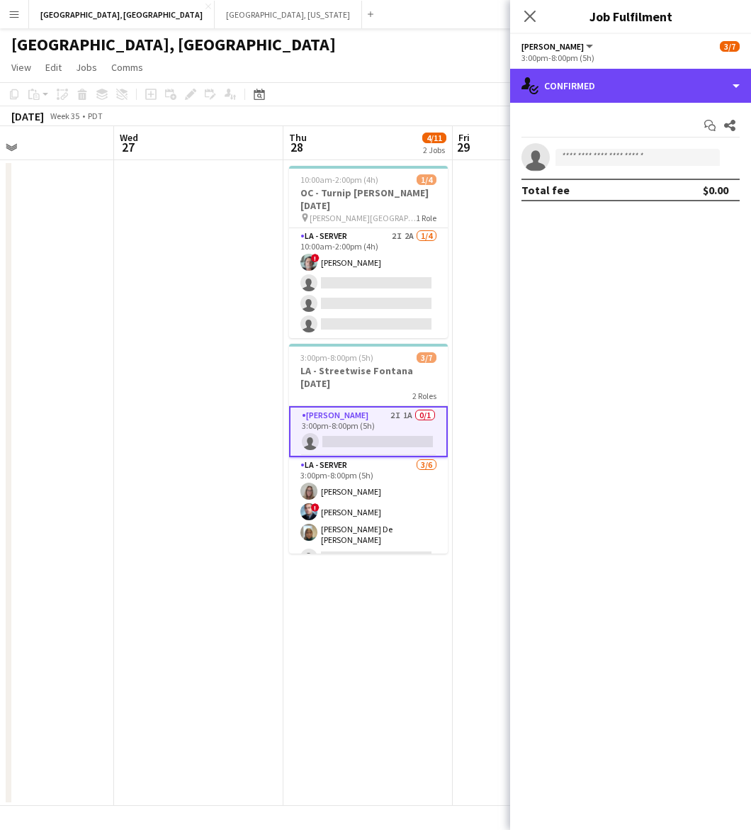
click at [565, 80] on div "single-neutral-actions-check-2 Confirmed" at bounding box center [630, 86] width 241 height 34
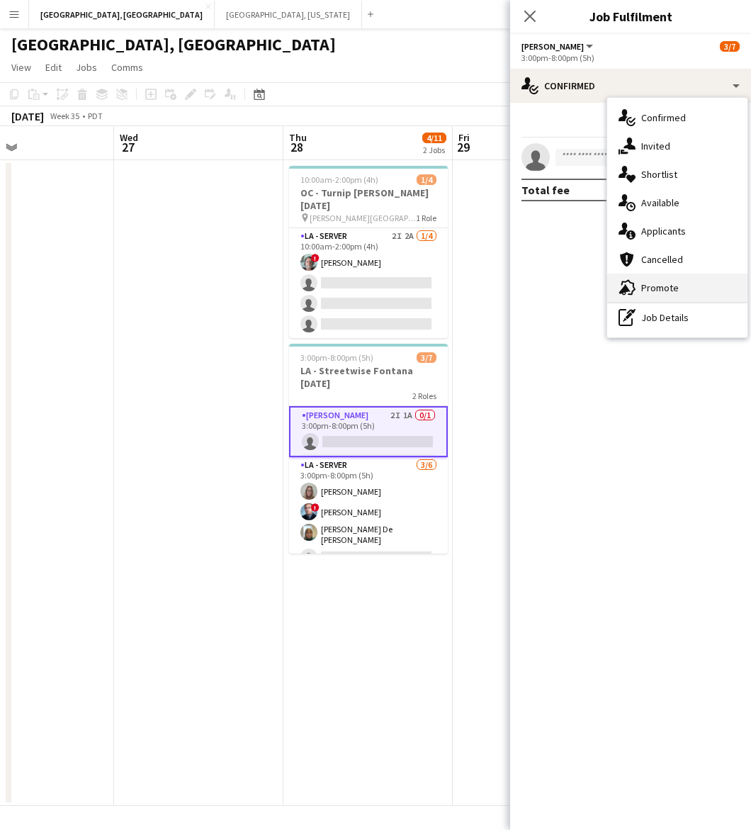
click at [645, 274] on div "advertising-megaphone Promote" at bounding box center [677, 288] width 140 height 28
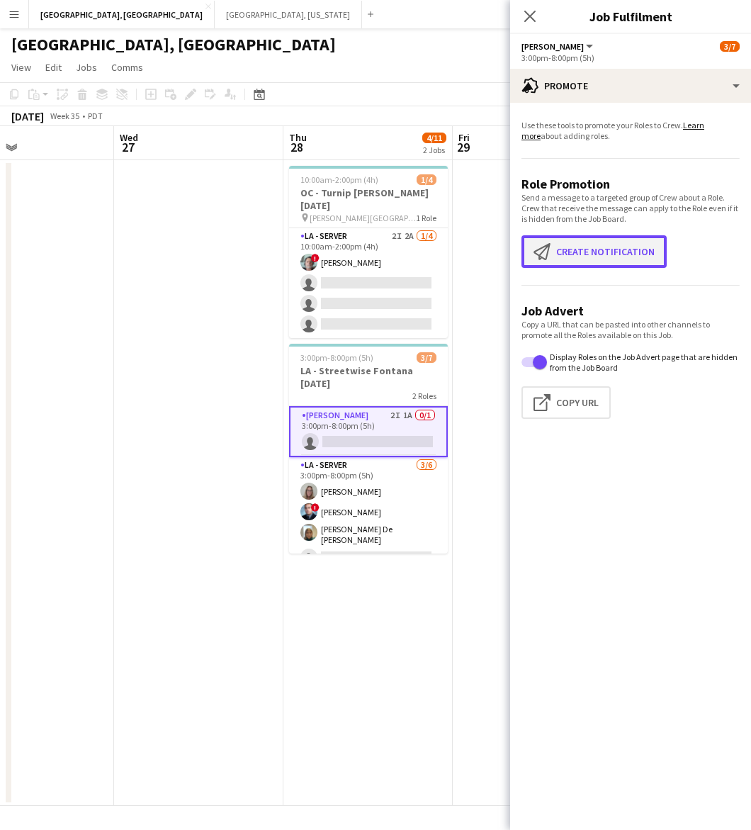
click at [562, 245] on button "Create notification Create notification" at bounding box center [594, 251] width 145 height 33
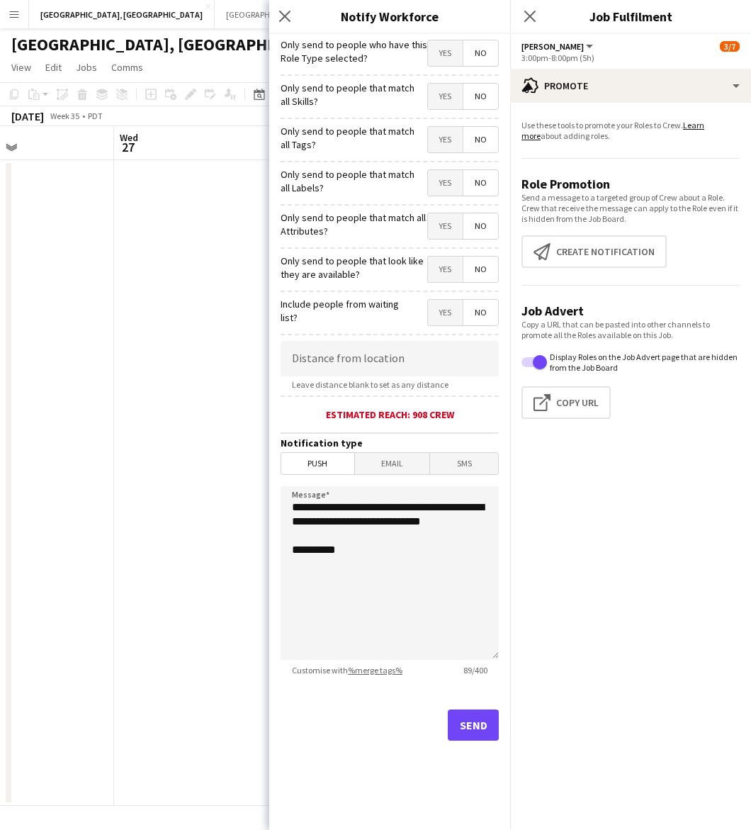
click at [434, 57] on span "Yes" at bounding box center [445, 53] width 35 height 26
click at [476, 736] on button "Send" at bounding box center [473, 725] width 51 height 31
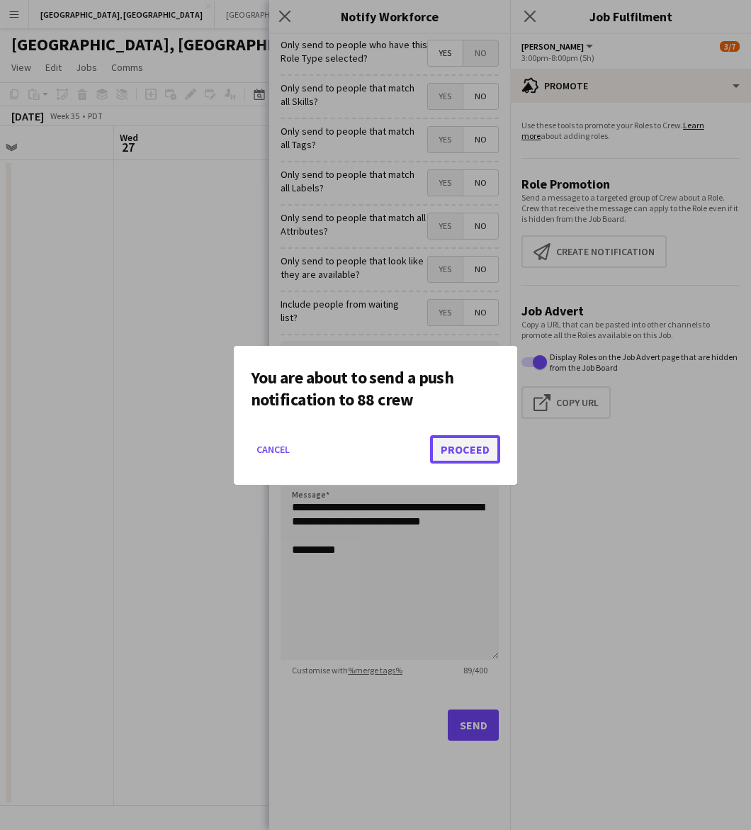
click at [452, 441] on button "Proceed" at bounding box center [465, 449] width 70 height 28
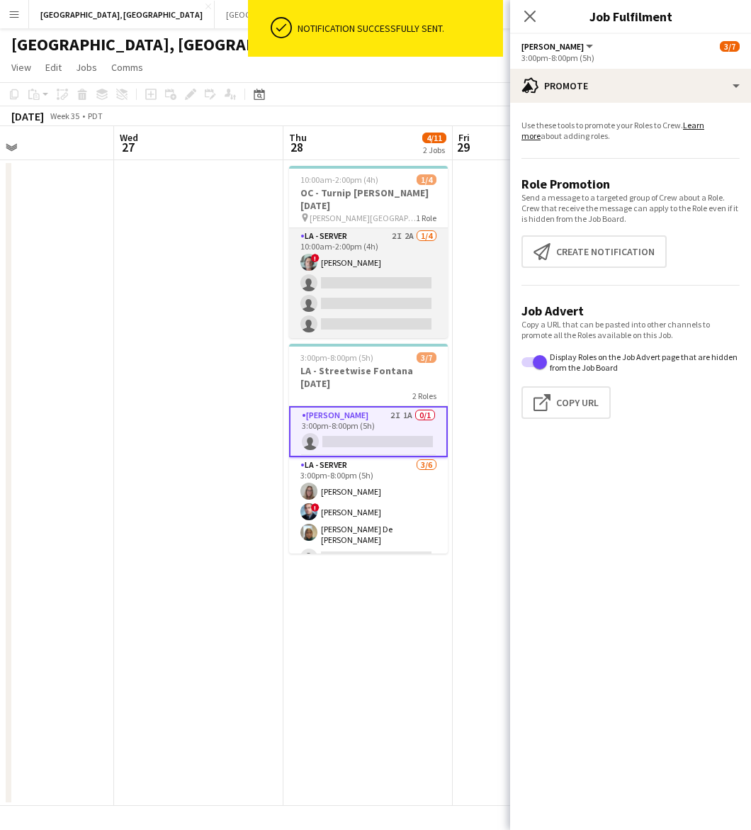
click at [348, 250] on app-card-role "LA - Server 2I 2A 1/4 10:00am-2:00pm (4h) ! George Gonzalez single-neutral-acti…" at bounding box center [368, 283] width 159 height 110
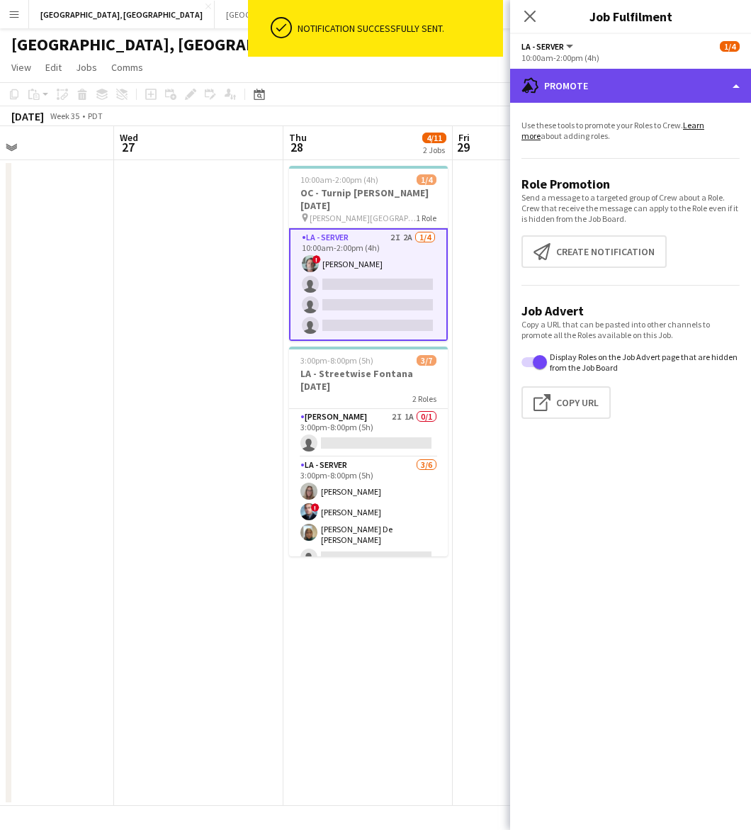
click at [601, 93] on div "advertising-megaphone Promote" at bounding box center [630, 86] width 241 height 34
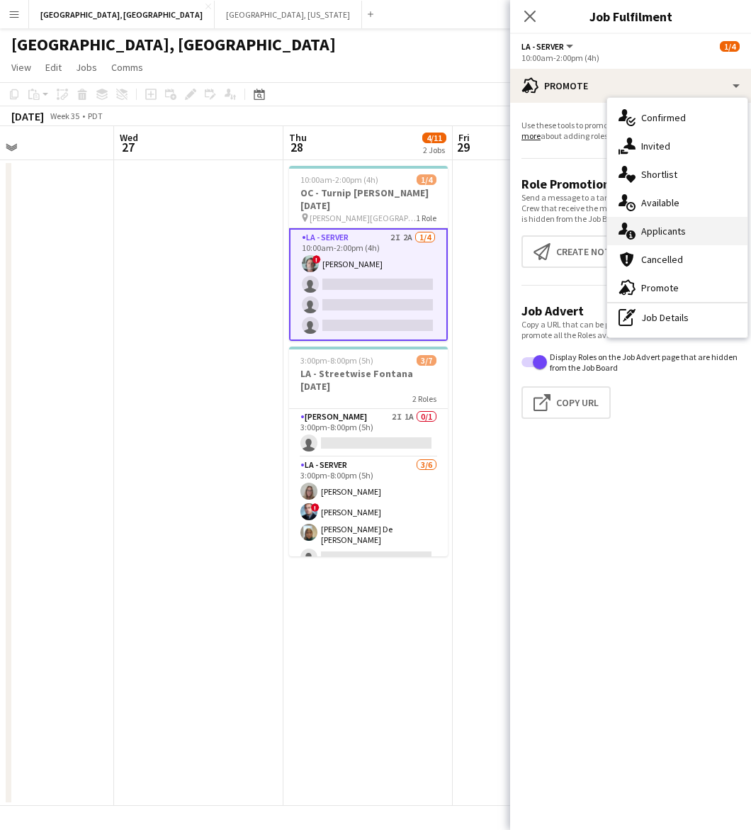
click at [639, 225] on div "single-neutral-actions-information Applicants" at bounding box center [677, 231] width 140 height 28
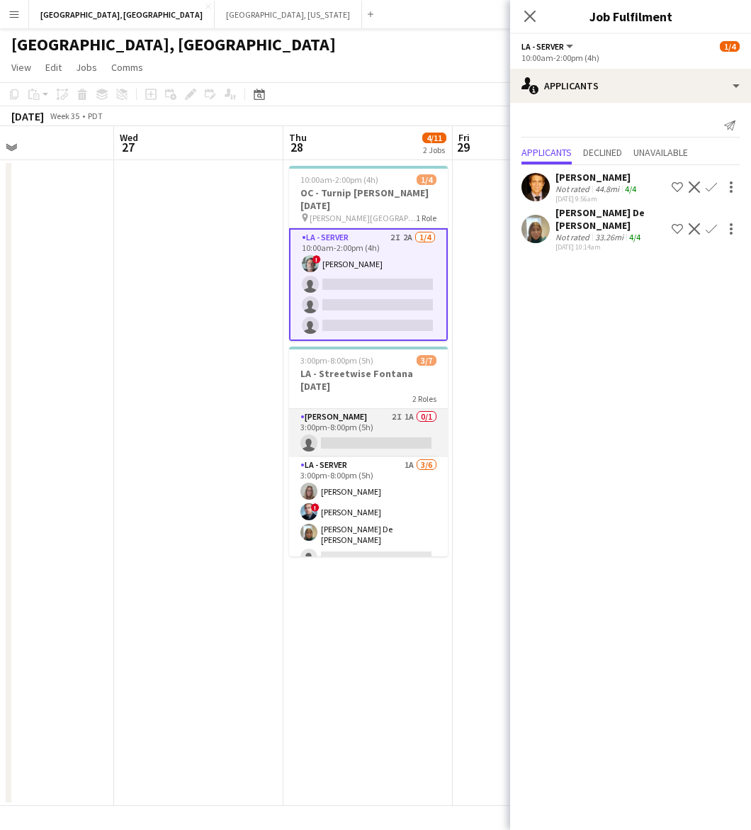
click at [378, 409] on app-card-role "LA - Cook 2I 1A 0/1 3:00pm-8:00pm (5h) single-neutral-actions" at bounding box center [368, 433] width 159 height 48
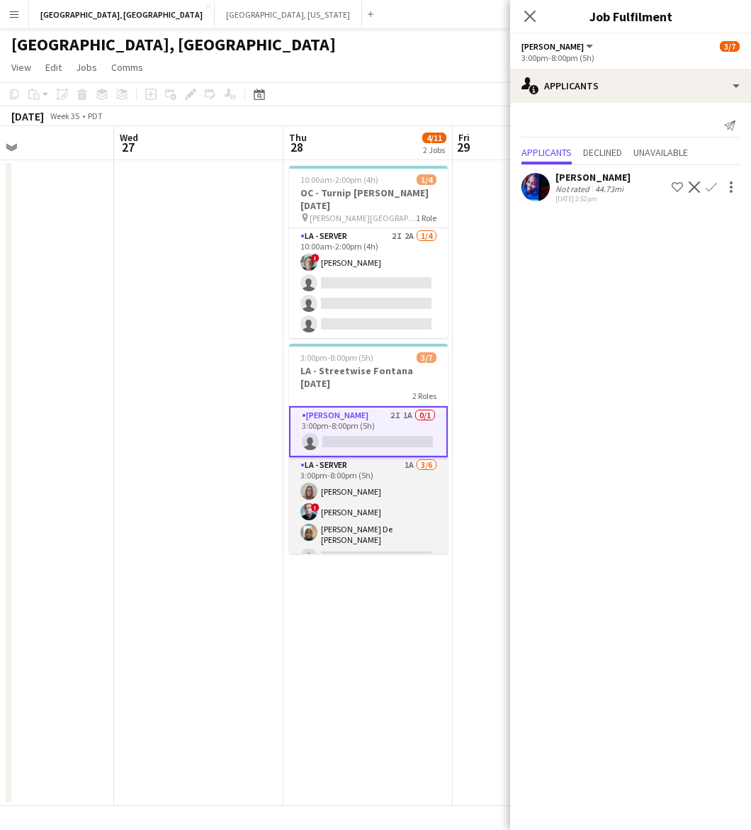
click at [362, 466] on app-card-role "LA - Server 1A 3/6 3:00pm-8:00pm (5h) randee martins ! Edwin Segovia Maria De L…" at bounding box center [368, 534] width 159 height 155
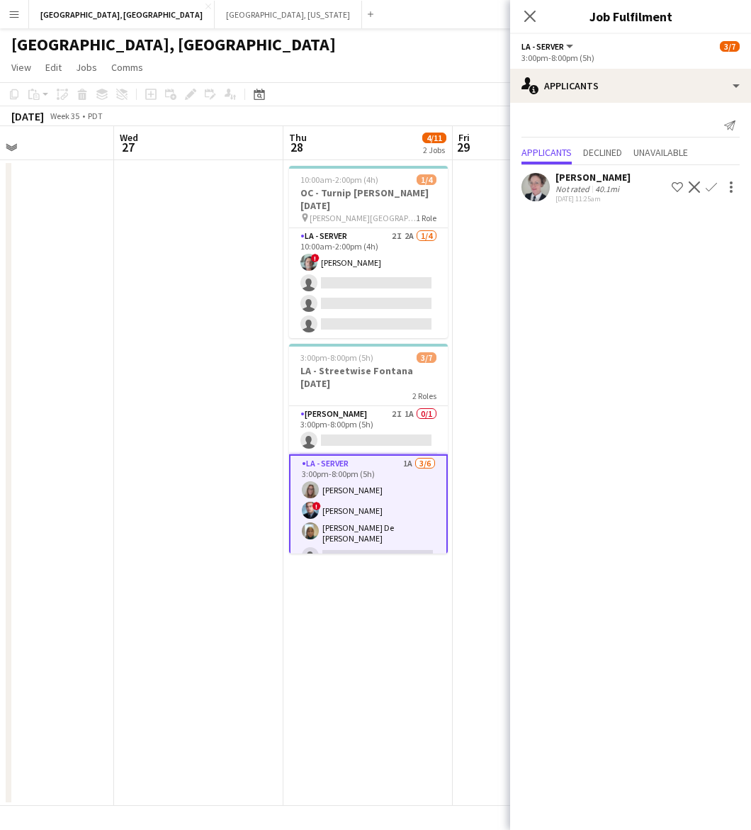
click at [714, 185] on app-icon "Confirm" at bounding box center [711, 186] width 11 height 11
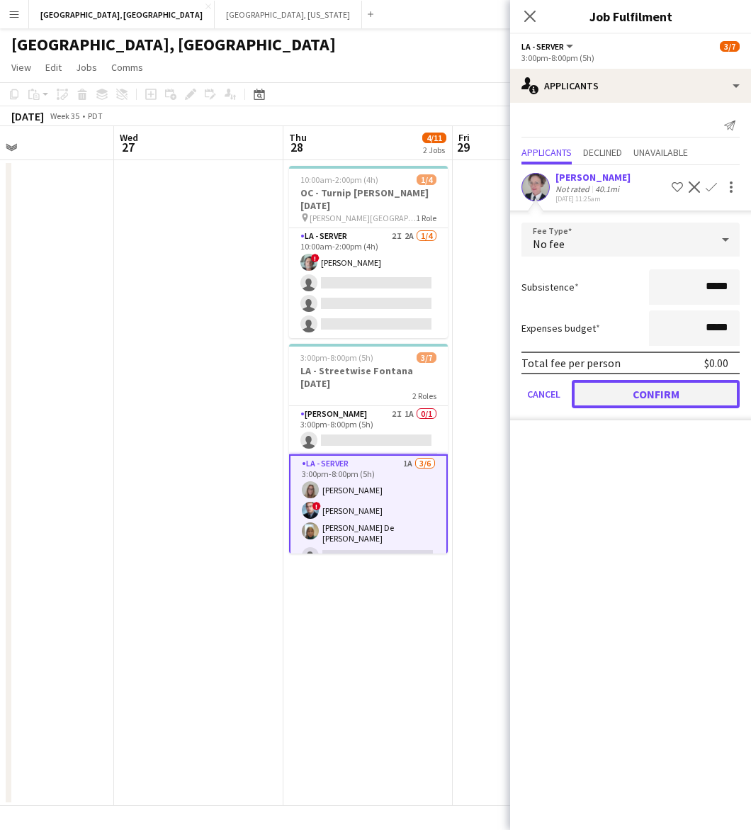
click at [667, 391] on button "Confirm" at bounding box center [656, 394] width 168 height 28
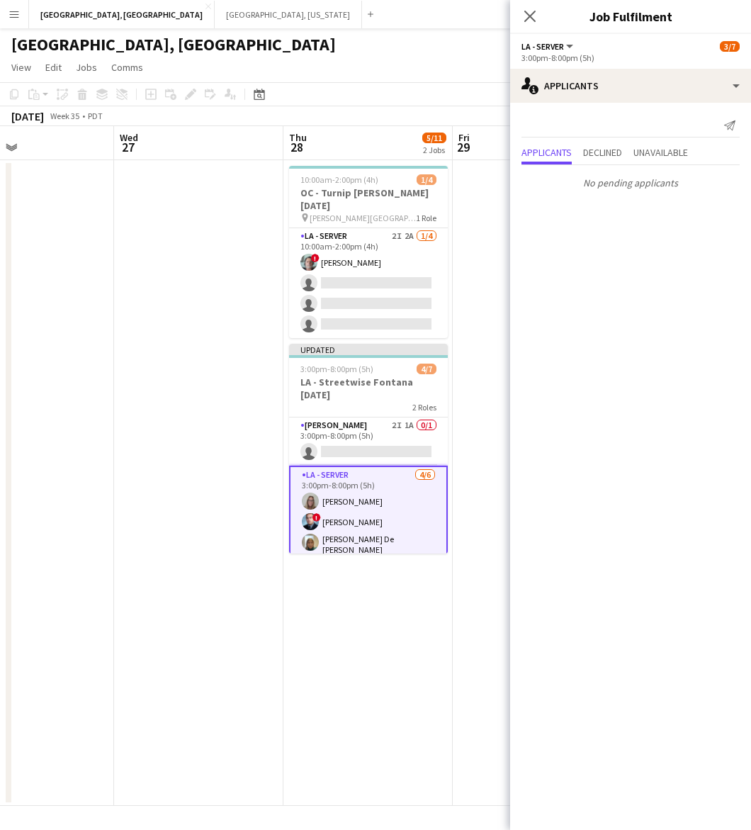
click at [195, 295] on app-date-cell at bounding box center [198, 483] width 169 height 646
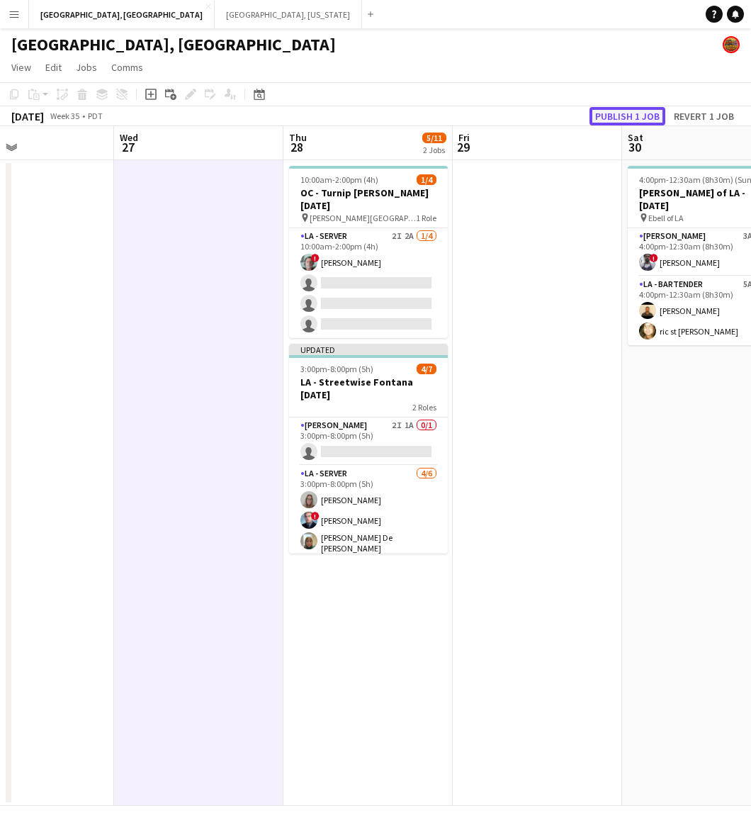
click at [617, 121] on button "Publish 1 job" at bounding box center [628, 116] width 76 height 18
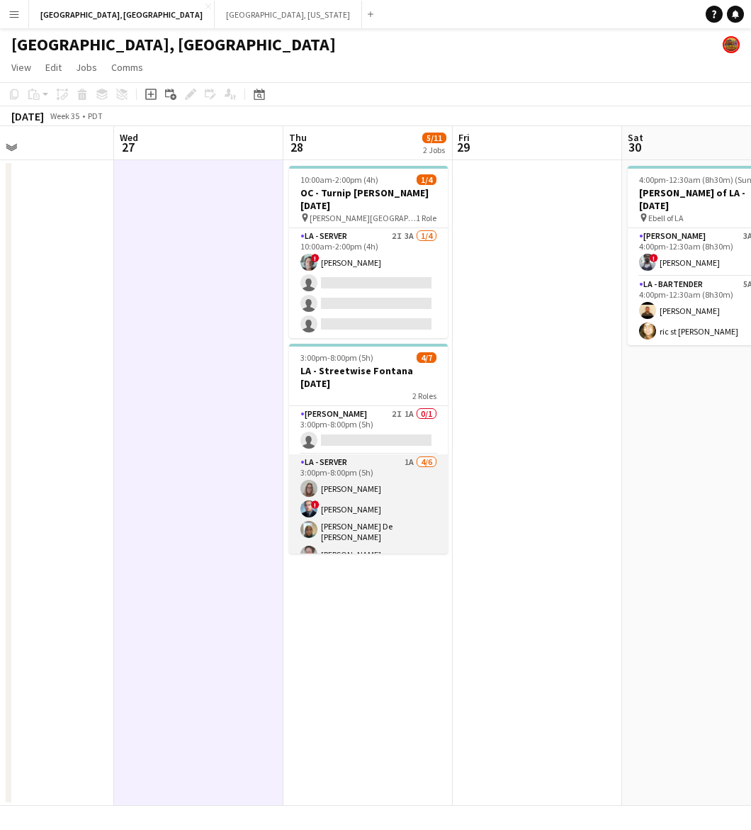
click at [405, 489] on app-card-role "LA - Server 1A 4/6 3:00pm-8:00pm (5h) randee martins ! Edwin Segovia Maria De L…" at bounding box center [368, 531] width 159 height 155
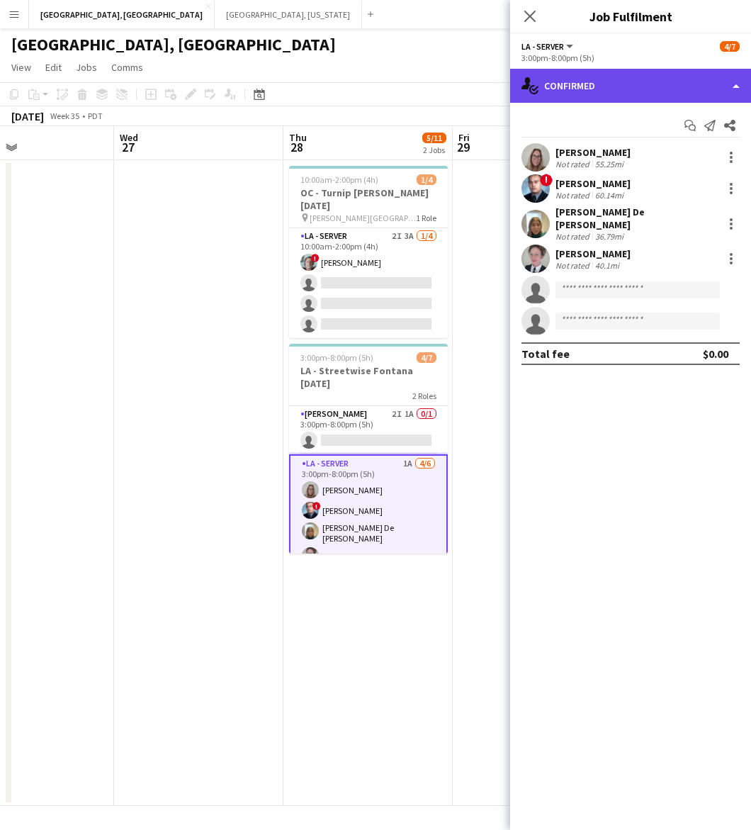
click at [696, 79] on div "single-neutral-actions-check-2 Confirmed" at bounding box center [630, 86] width 241 height 34
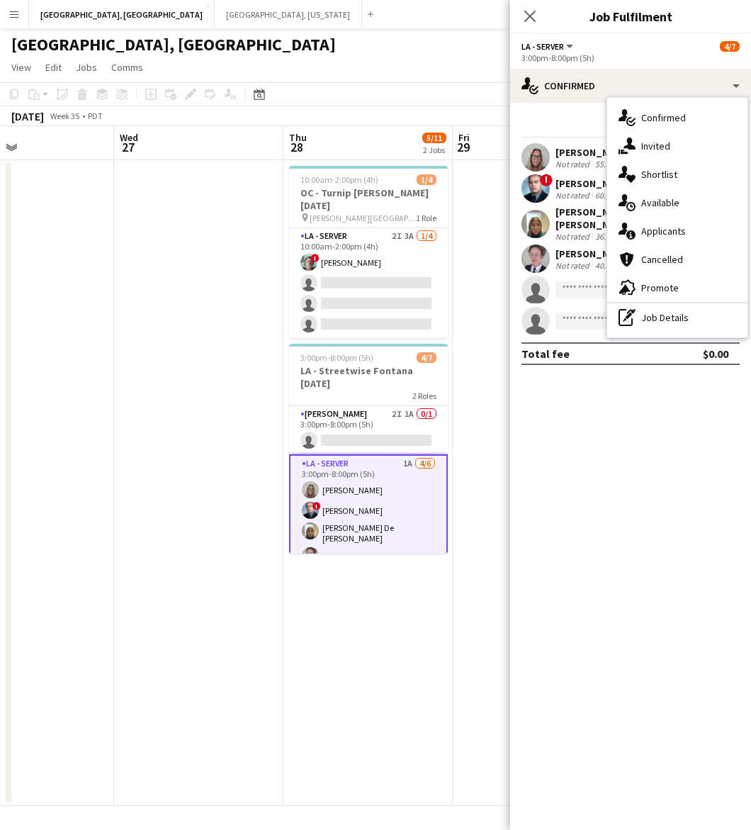
click at [671, 222] on div "single-neutral-actions-information Applicants" at bounding box center [677, 231] width 140 height 28
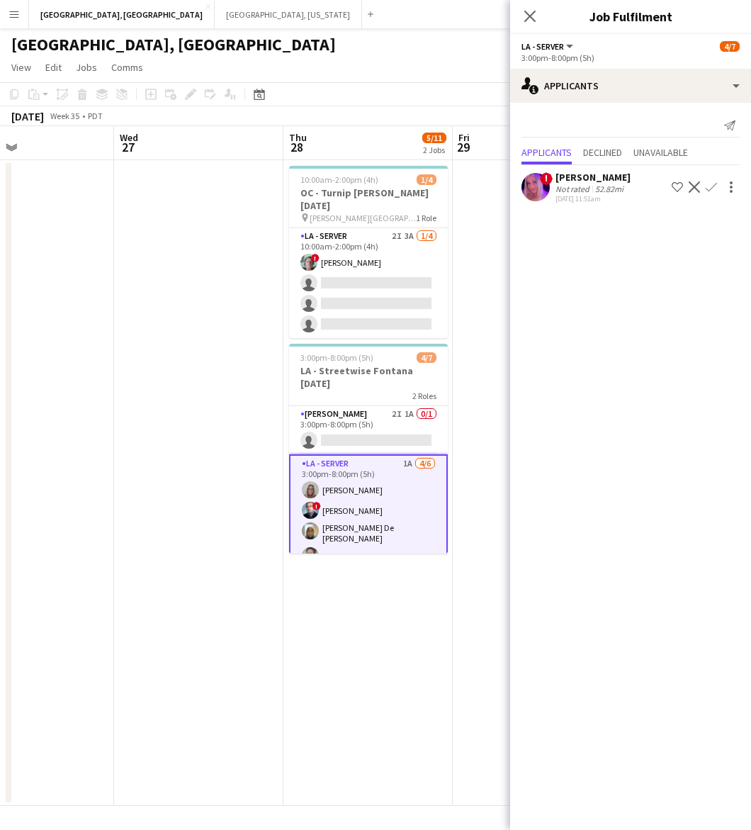
click at [551, 188] on div "! Kelsey Mooney Not rated 52.82mi 08-25-2025 11:51am Shortlist crew Decline Con…" at bounding box center [630, 187] width 241 height 33
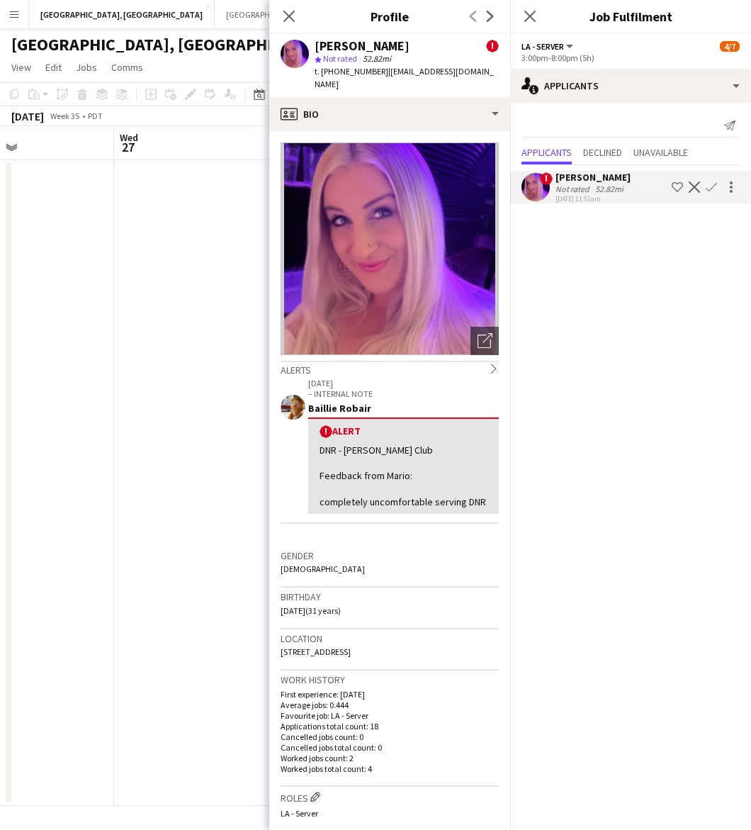
click at [551, 188] on div "! Kelsey Mooney Not rated 52.82mi 08-25-2025 11:51am Shortlist crew Decline Con…" at bounding box center [630, 187] width 241 height 33
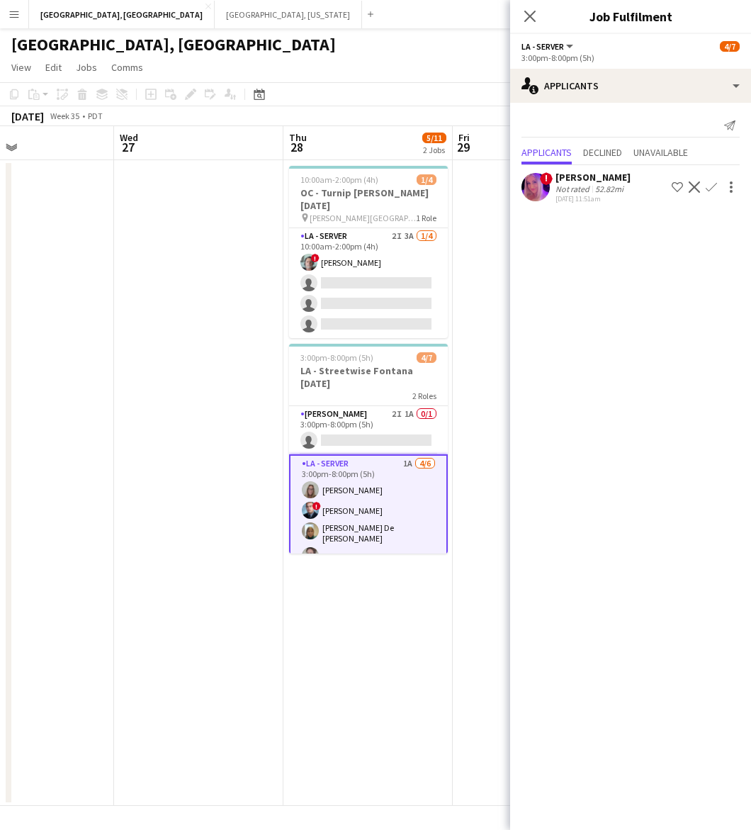
click at [718, 181] on button "Confirm" at bounding box center [711, 187] width 17 height 17
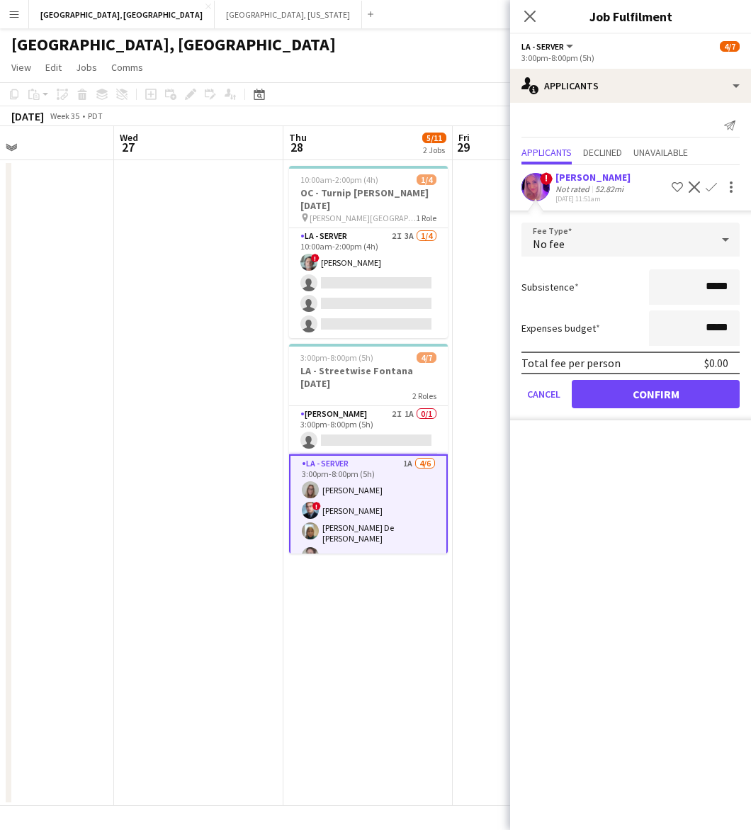
click at [595, 519] on mat-expansion-panel "users2 Applicants Send notification Applicants Declined Unavailable ! Kelsey Mo…" at bounding box center [630, 466] width 241 height 727
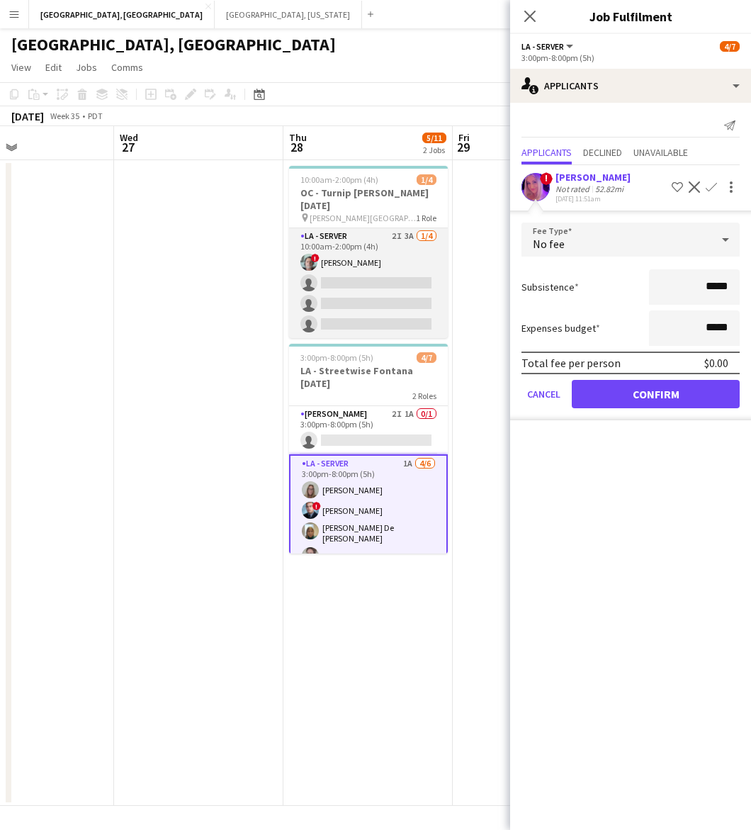
click at [354, 259] on app-card-role "LA - Server 2I 3A 1/4 10:00am-2:00pm (4h) ! George Gonzalez single-neutral-acti…" at bounding box center [368, 283] width 159 height 110
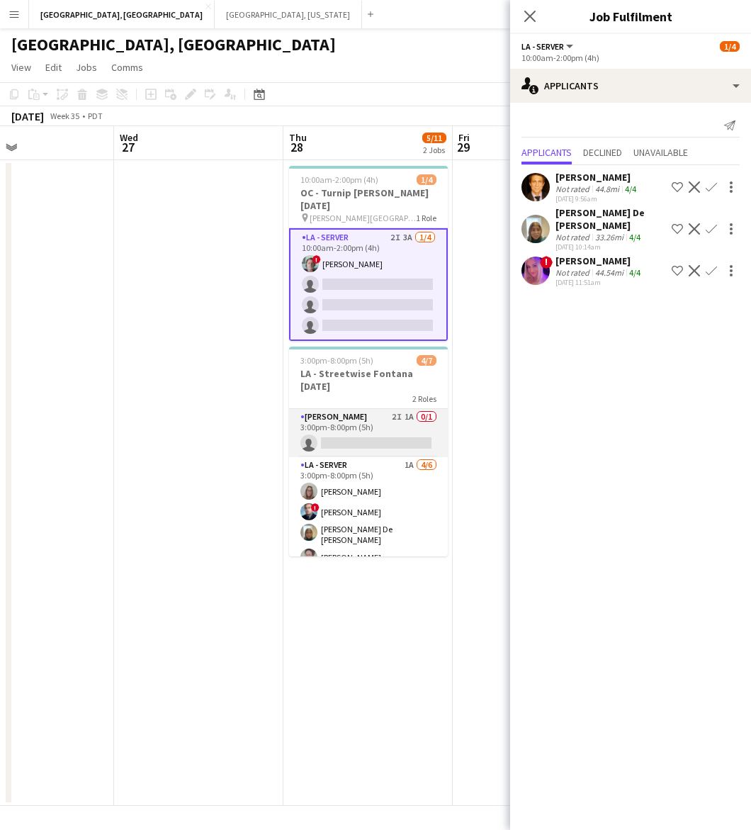
click at [374, 425] on app-card-role "LA - Cook 2I 1A 0/1 3:00pm-8:00pm (5h) single-neutral-actions" at bounding box center [368, 433] width 159 height 48
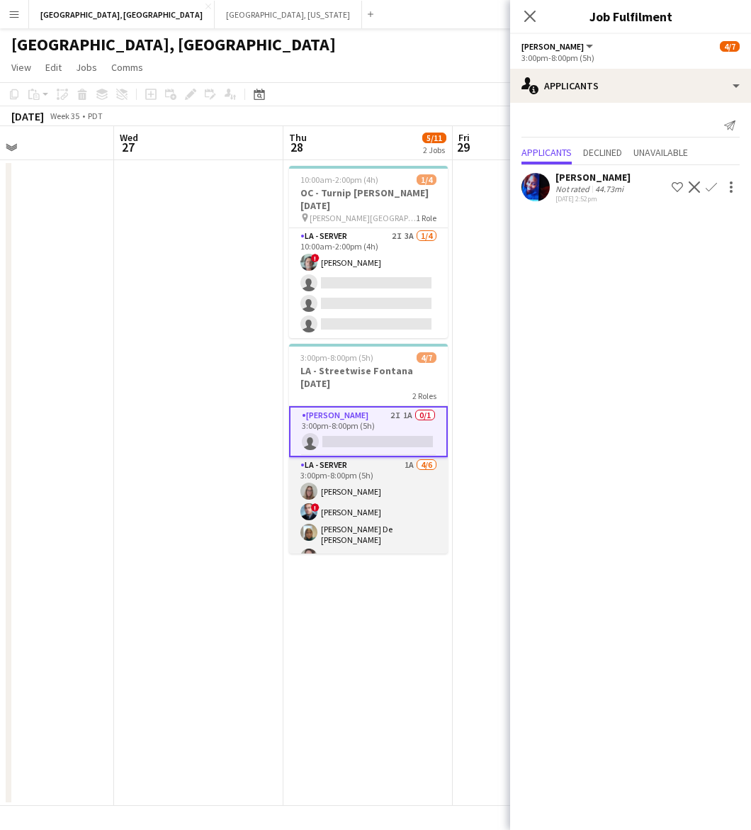
click at [385, 481] on app-card-role "LA - Server 1A 4/6 3:00pm-8:00pm (5h) randee martins ! Edwin Segovia Maria De L…" at bounding box center [368, 534] width 159 height 155
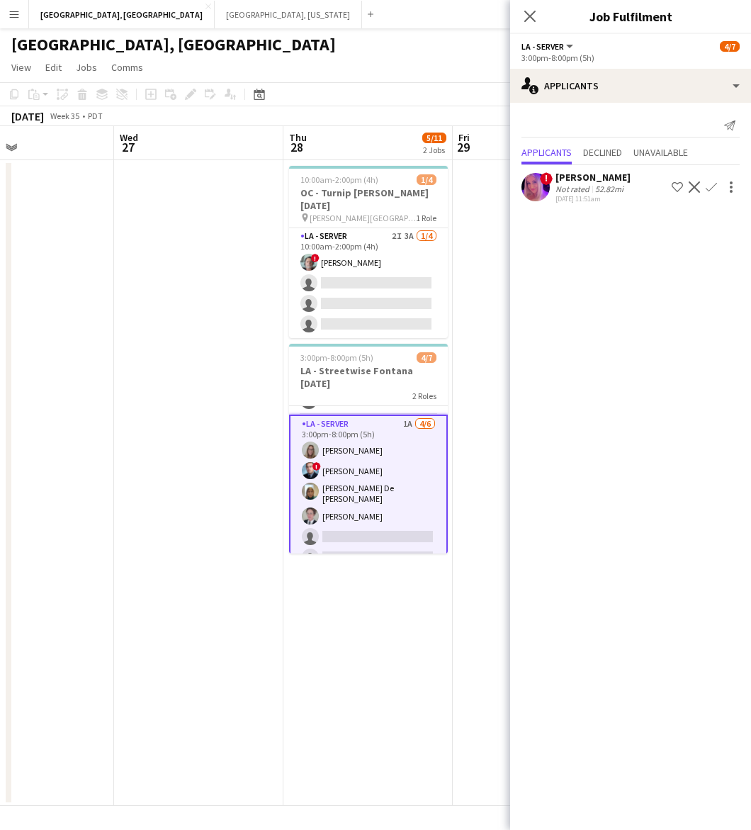
scroll to position [54, 0]
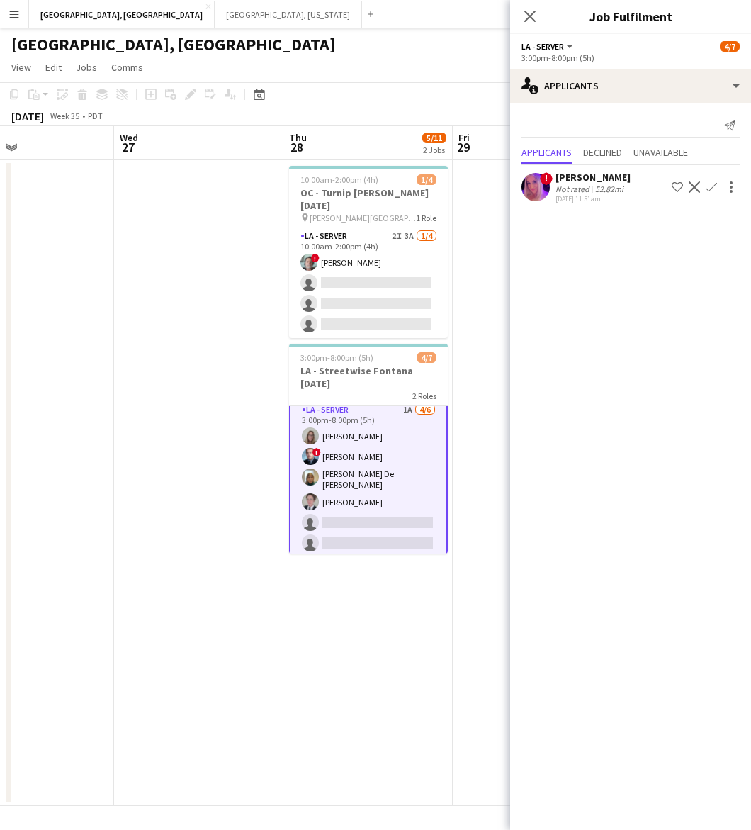
click at [710, 189] on app-icon "Confirm" at bounding box center [711, 186] width 11 height 11
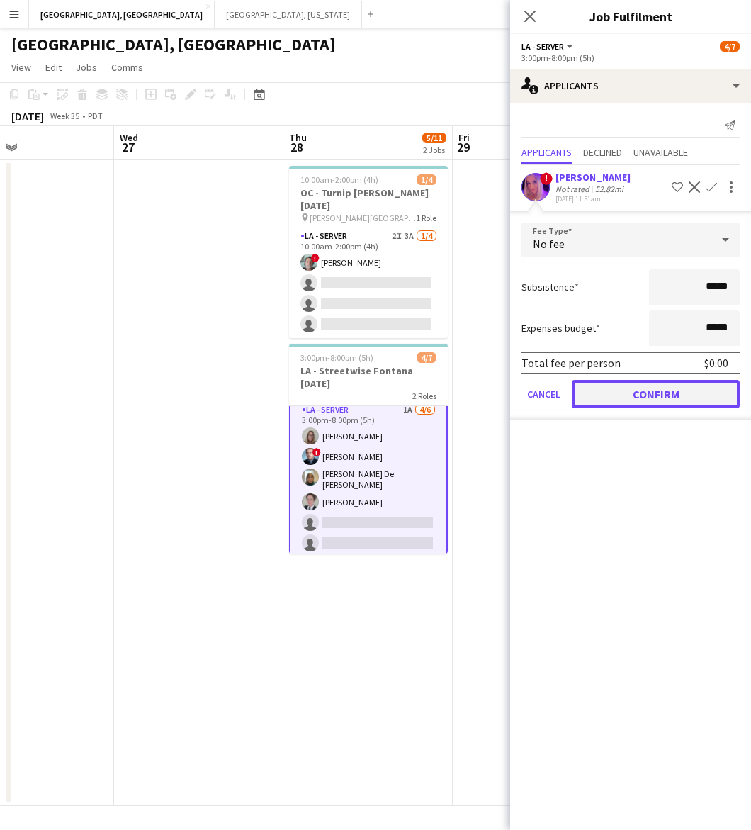
click at [626, 392] on button "Confirm" at bounding box center [656, 394] width 168 height 28
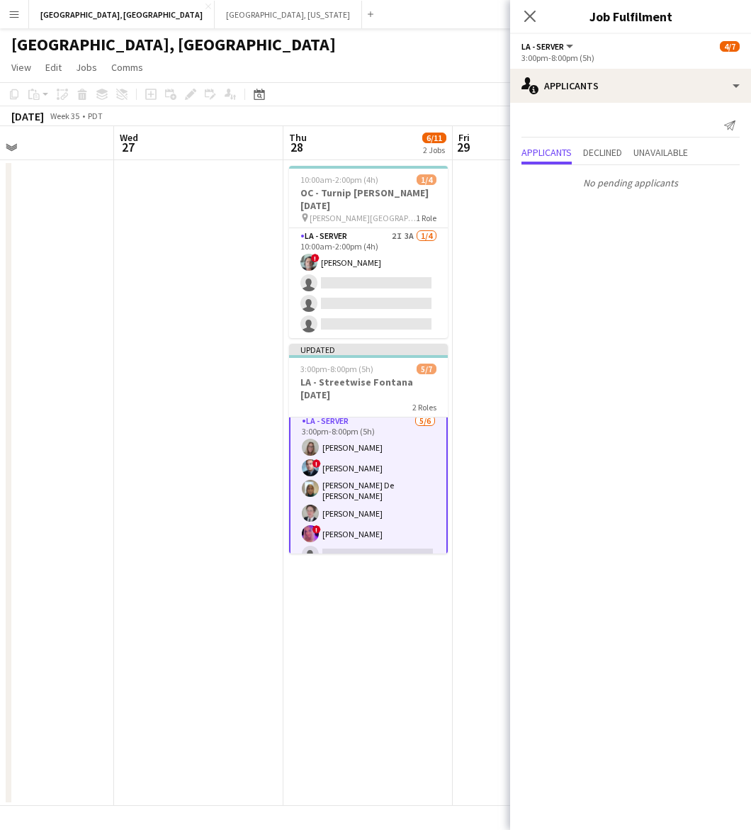
click at [438, 69] on app-page-menu "View Day view expanded Day view collapsed Month view Date picker Jump to today …" at bounding box center [375, 68] width 751 height 27
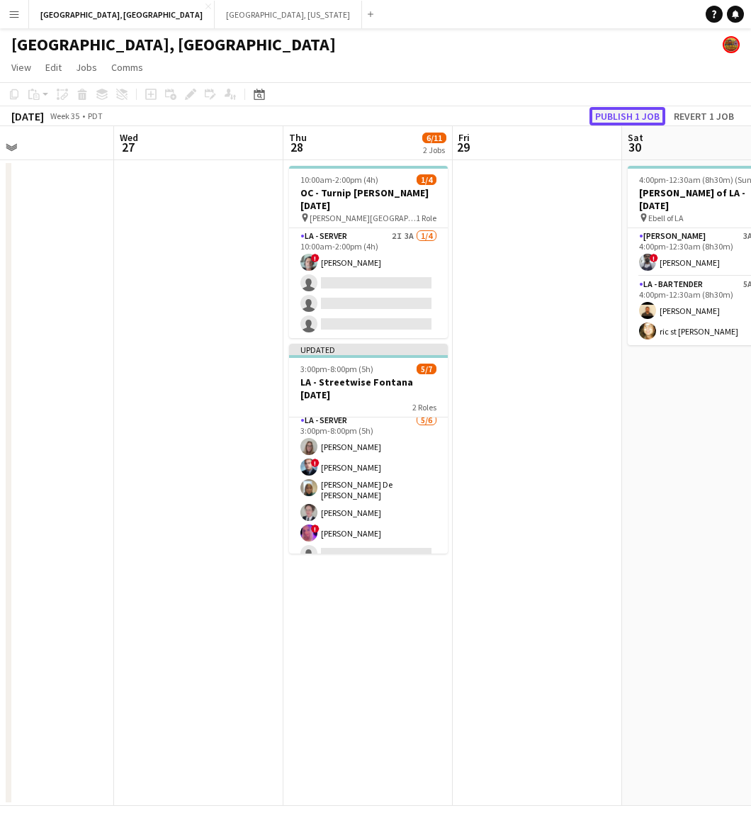
click at [640, 111] on button "Publish 1 job" at bounding box center [628, 116] width 76 height 18
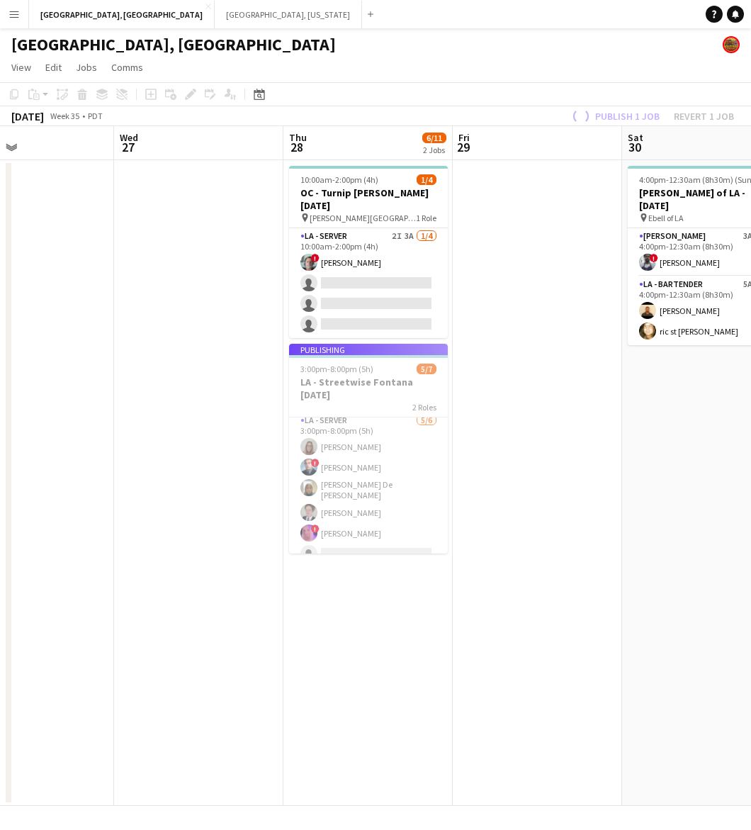
scroll to position [52, 0]
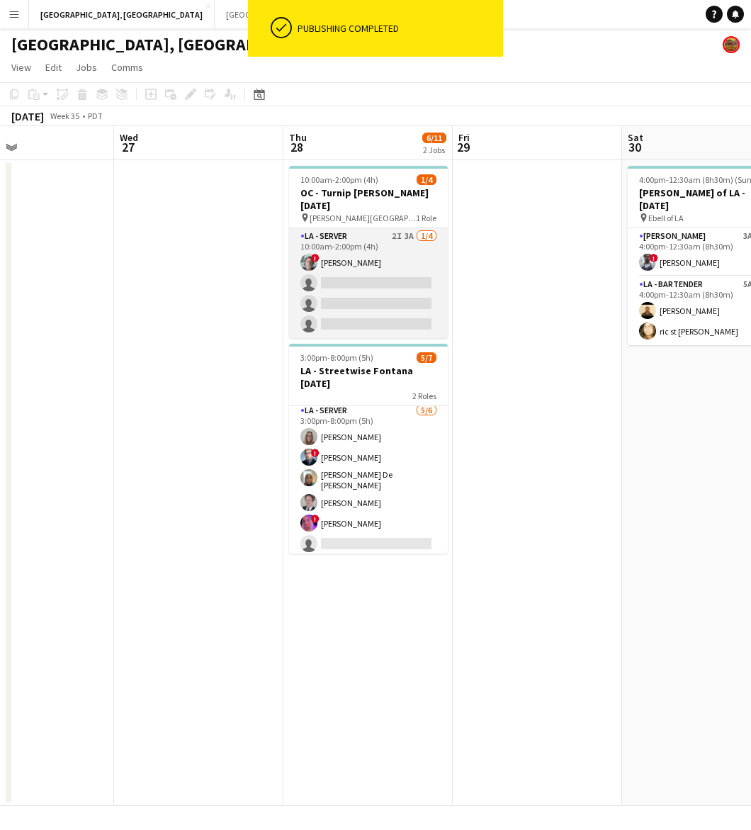
click at [377, 243] on app-card-role "LA - Server 2I 3A 1/4 10:00am-2:00pm (4h) ! George Gonzalez single-neutral-acti…" at bounding box center [368, 283] width 159 height 110
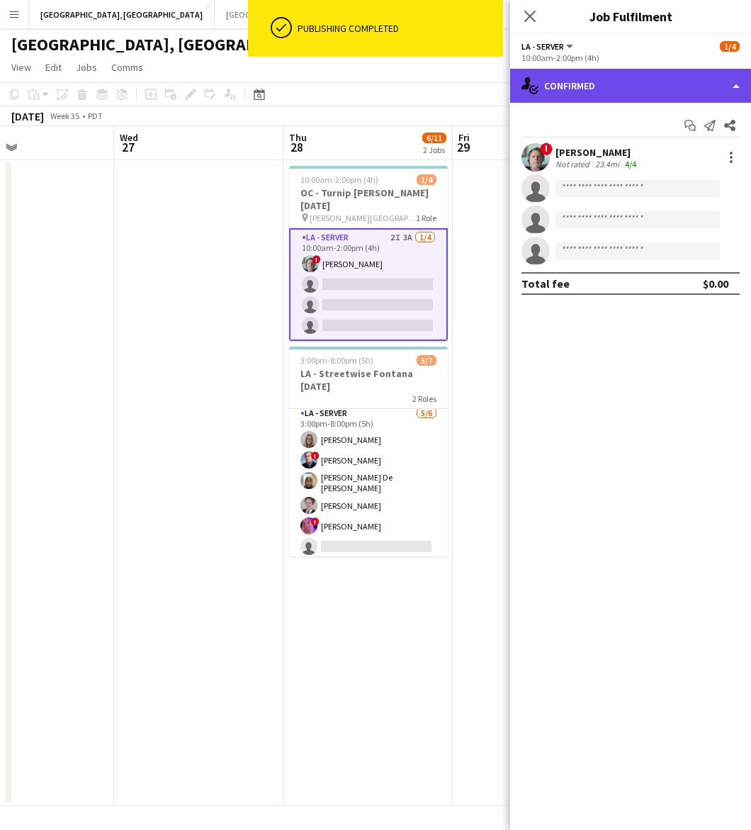
click at [581, 69] on div "single-neutral-actions-check-2 Confirmed" at bounding box center [630, 86] width 241 height 34
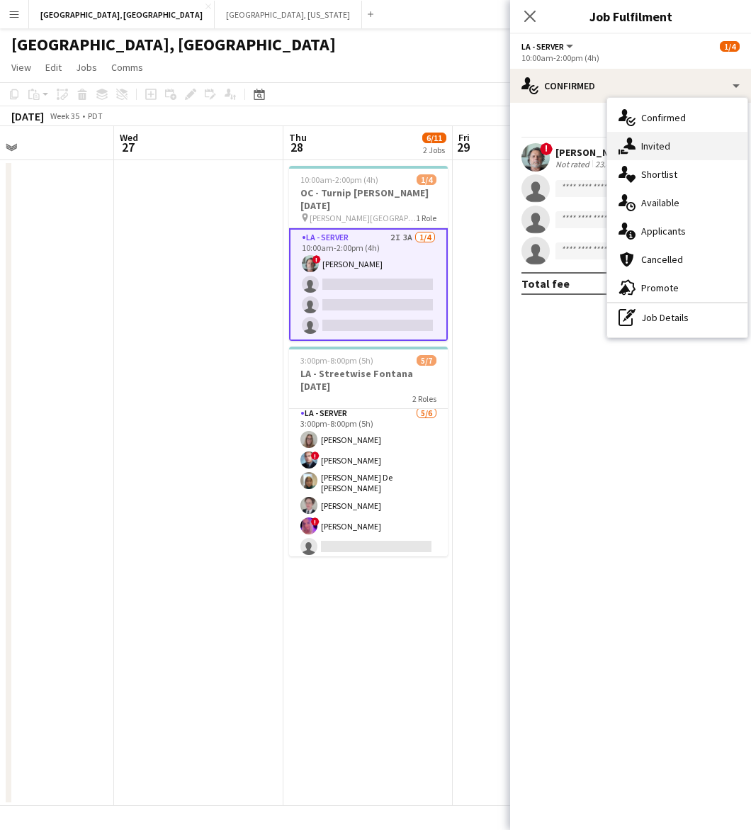
click at [639, 140] on div "single-neutral-actions-share-1 Invited" at bounding box center [677, 146] width 140 height 28
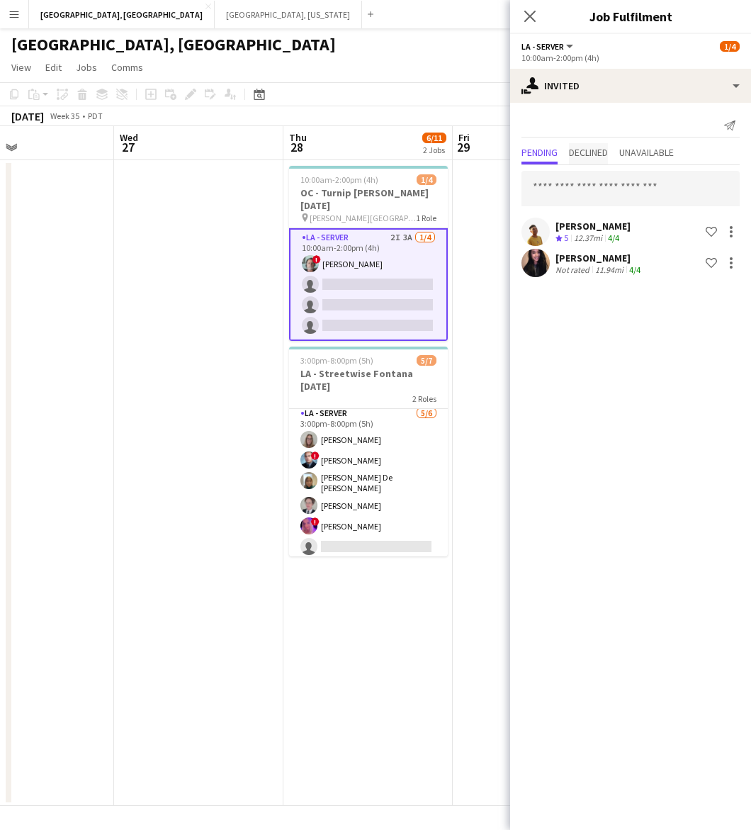
click at [598, 152] on span "Declined" at bounding box center [588, 152] width 39 height 10
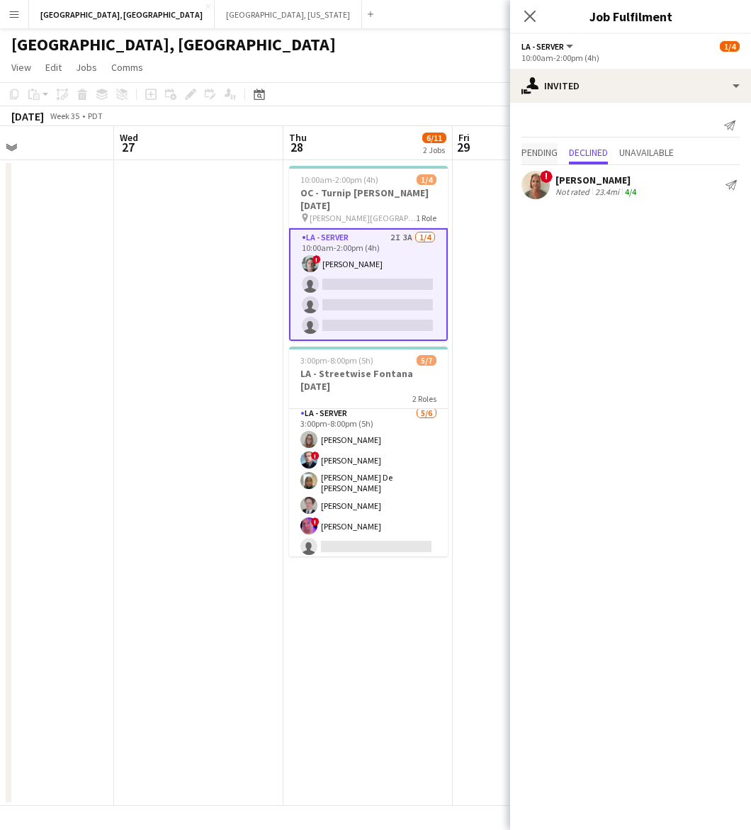
click at [522, 146] on span "Pending" at bounding box center [540, 153] width 36 height 21
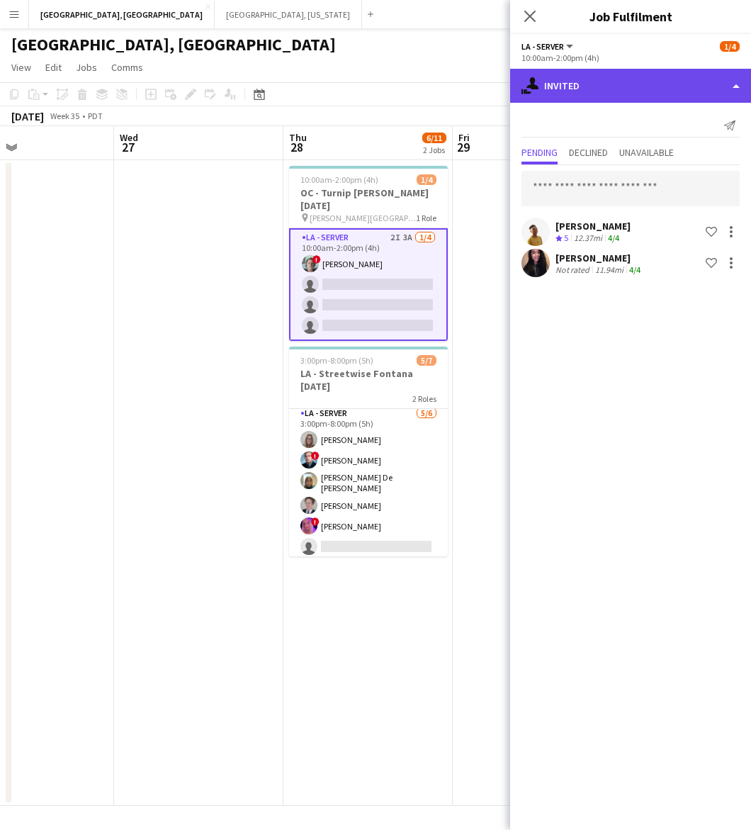
click at [569, 98] on div "single-neutral-actions-share-1 Invited" at bounding box center [630, 86] width 241 height 34
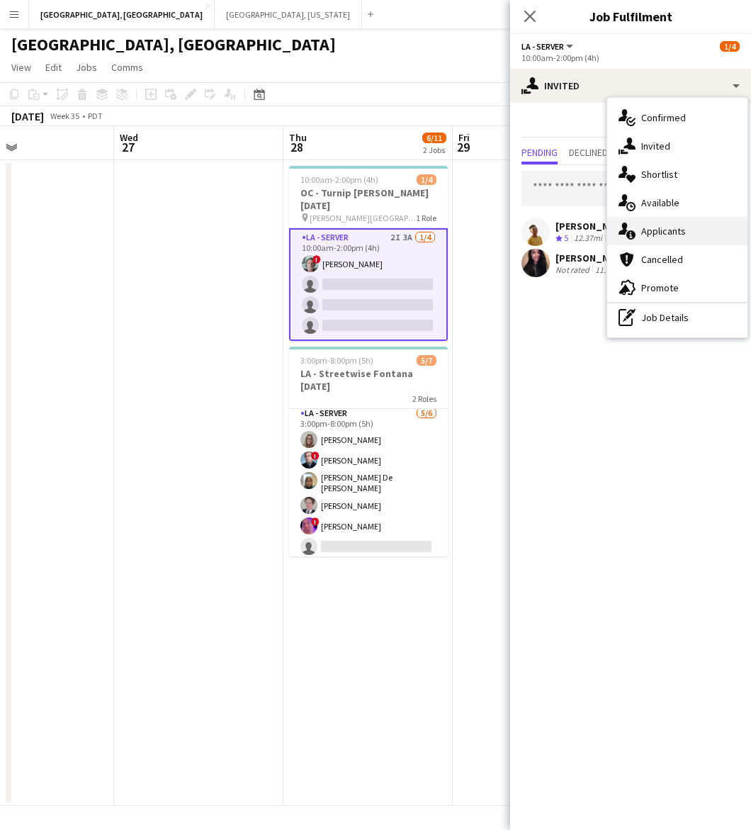
click at [688, 222] on div "single-neutral-actions-information Applicants" at bounding box center [677, 231] width 140 height 28
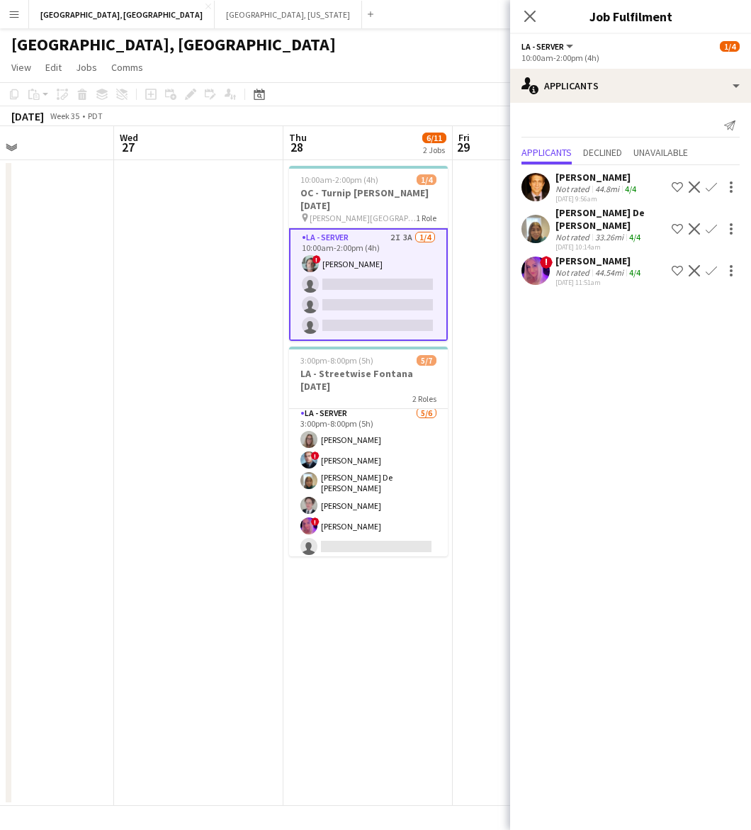
click at [568, 189] on div "Not rated" at bounding box center [574, 189] width 37 height 11
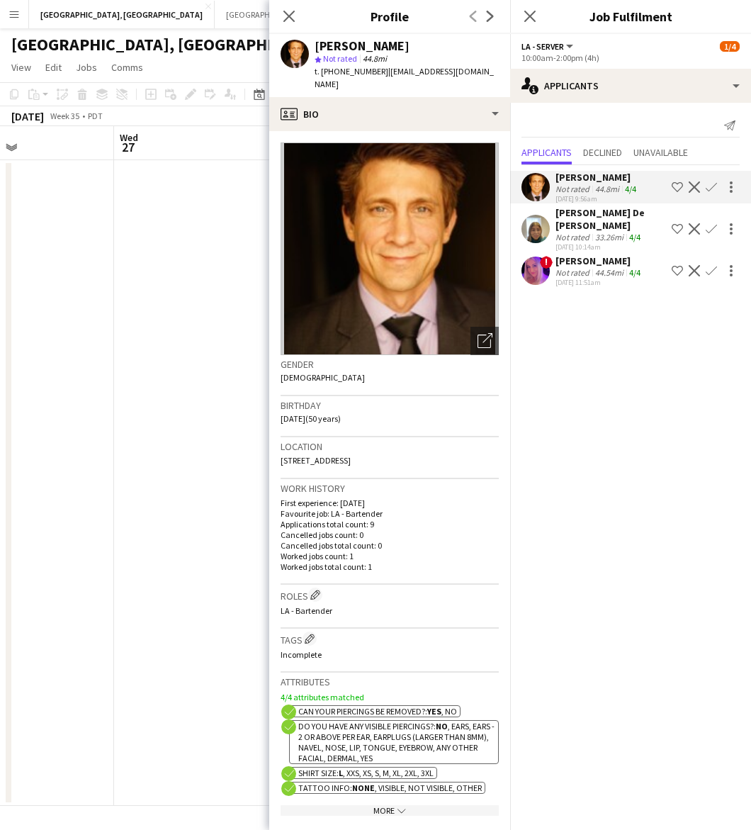
click at [190, 299] on app-date-cell at bounding box center [198, 483] width 169 height 646
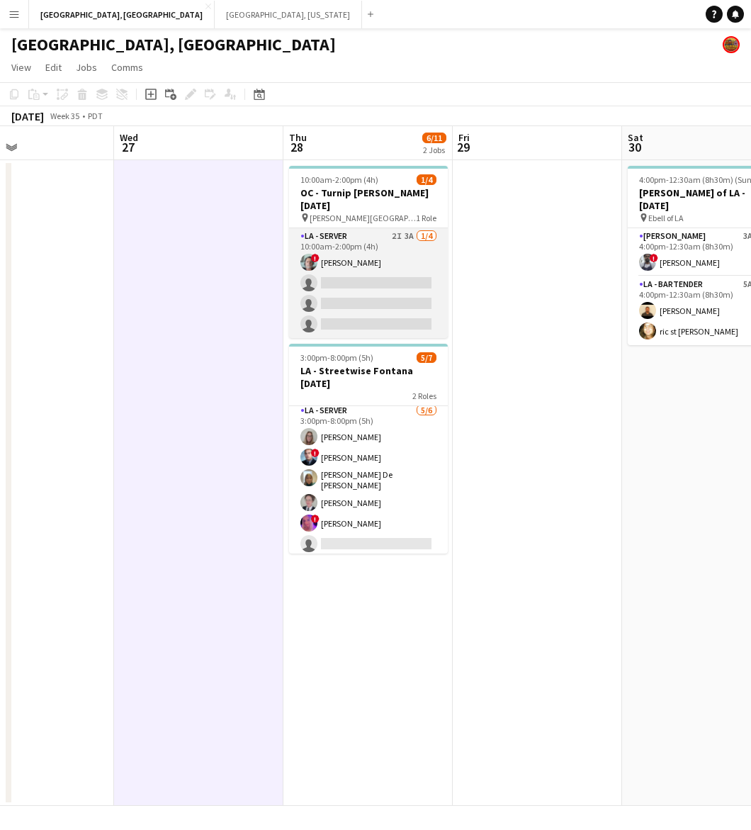
click at [376, 282] on app-card-role "LA - Server 2I 3A 1/4 10:00am-2:00pm (4h) ! George Gonzalez single-neutral-acti…" at bounding box center [368, 283] width 159 height 110
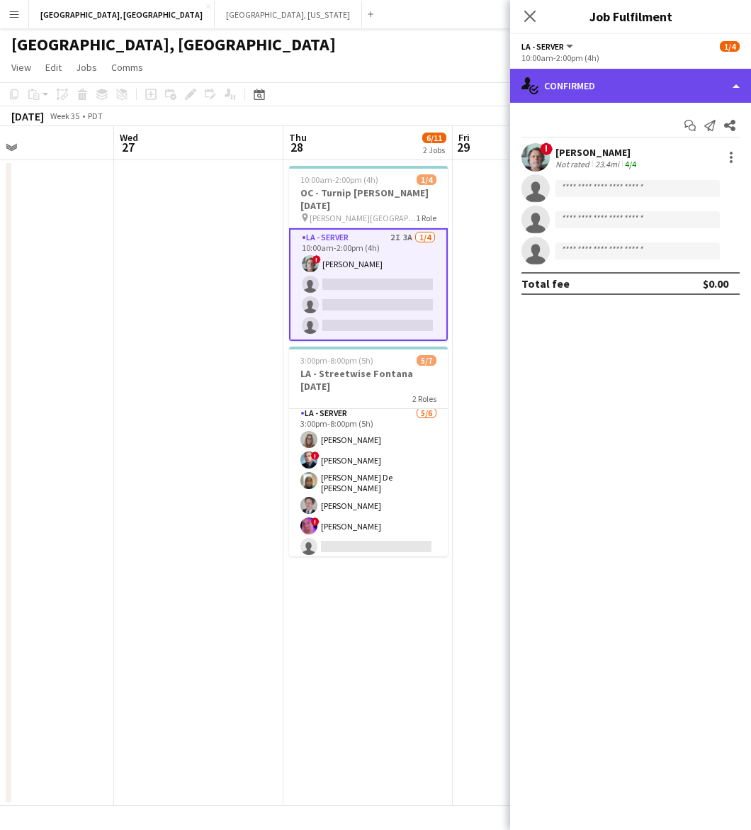
click at [594, 101] on div "single-neutral-actions-check-2 Confirmed" at bounding box center [630, 86] width 241 height 34
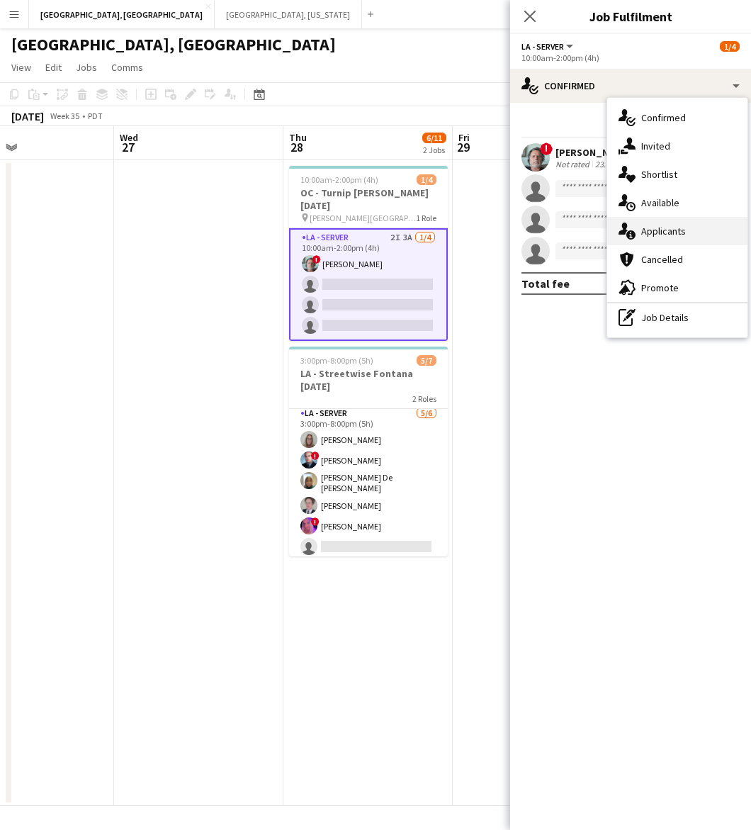
click at [678, 231] on div "single-neutral-actions-information Applicants" at bounding box center [677, 231] width 140 height 28
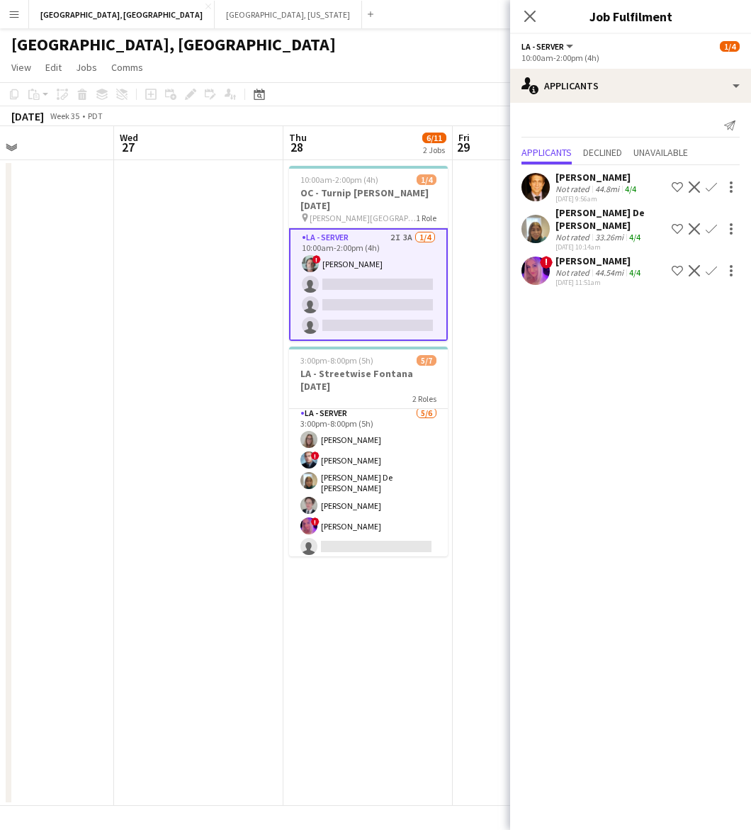
click at [608, 170] on div "Jeremiah Hundley Not rated 44.8mi 4/4 08-25-2025 9:56am Shortlist crew Decline …" at bounding box center [630, 227] width 241 height 125
click at [606, 176] on div "Jeremiah Hundley" at bounding box center [598, 177] width 84 height 13
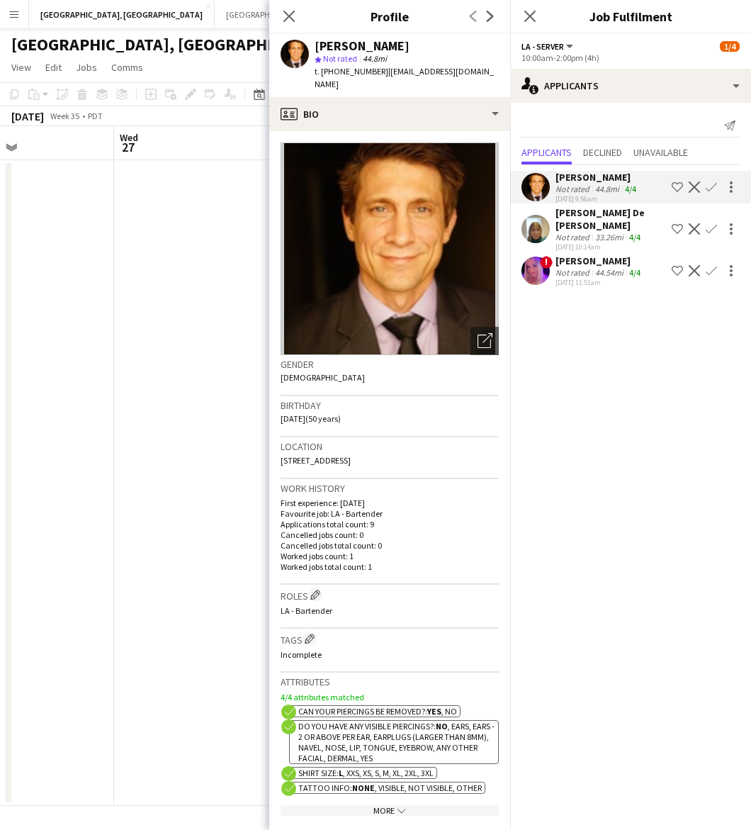
click at [198, 259] on app-date-cell at bounding box center [198, 483] width 169 height 646
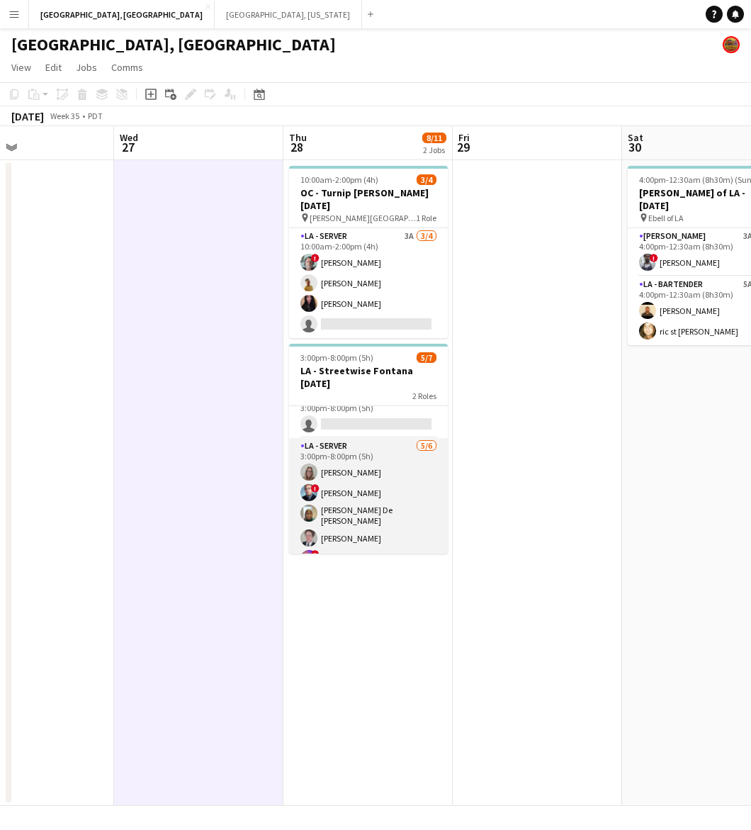
scroll to position [0, 0]
